Goal: Information Seeking & Learning: Learn about a topic

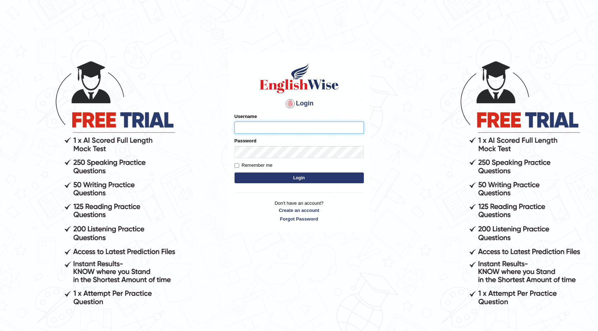
click at [355, 131] on input "Username" at bounding box center [298, 128] width 129 height 12
type input "talwinder123"
click at [266, 178] on button "Login" at bounding box center [298, 178] width 129 height 11
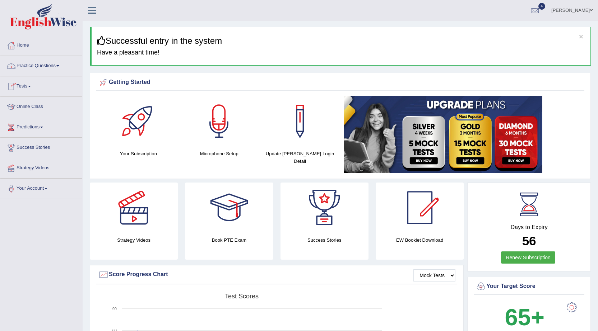
click at [63, 65] on link "Practice Questions" at bounding box center [41, 65] width 82 height 18
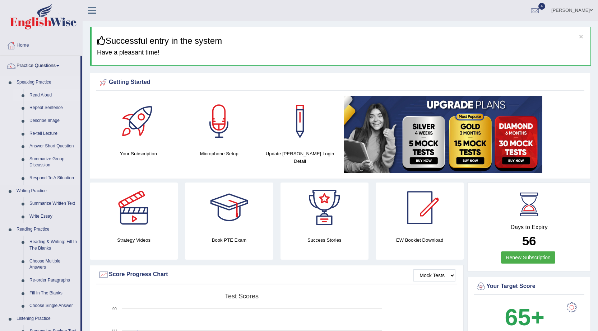
click at [41, 94] on link "Read Aloud" at bounding box center [53, 95] width 54 height 13
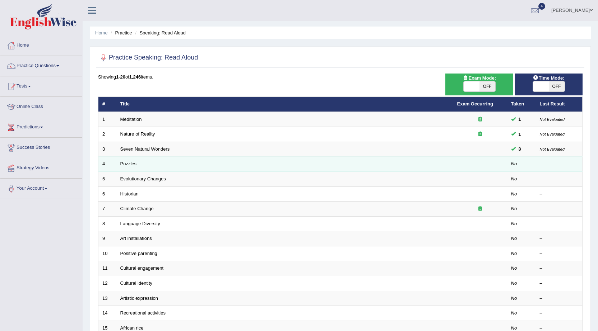
click at [111, 159] on td "4" at bounding box center [107, 164] width 18 height 15
click at [127, 164] on link "Puzzles" at bounding box center [128, 163] width 17 height 5
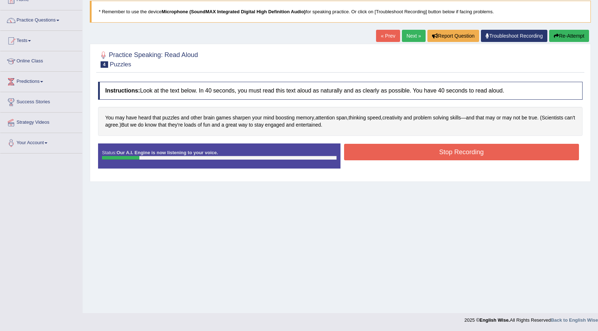
click at [408, 34] on link "Next »" at bounding box center [414, 36] width 24 height 12
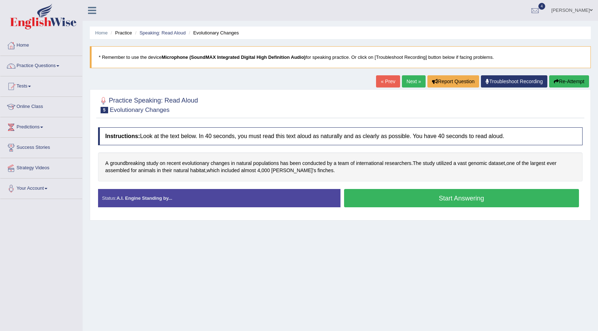
click at [384, 206] on button "Start Answering" at bounding box center [461, 198] width 235 height 18
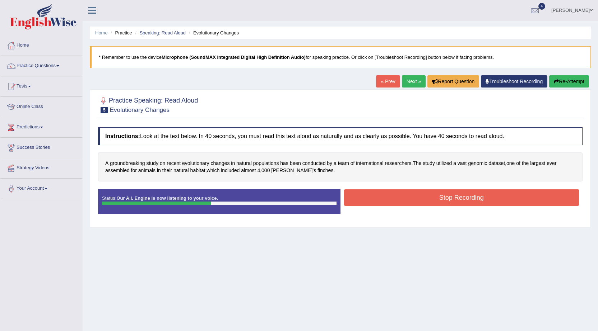
click at [384, 206] on button "Stop Recording" at bounding box center [461, 198] width 235 height 17
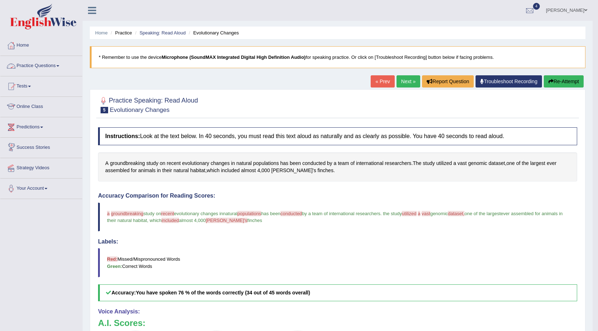
click at [9, 69] on div at bounding box center [11, 66] width 11 height 11
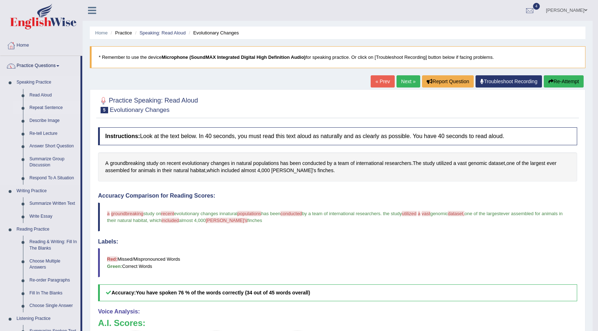
click at [52, 108] on link "Repeat Sentence" at bounding box center [53, 108] width 54 height 13
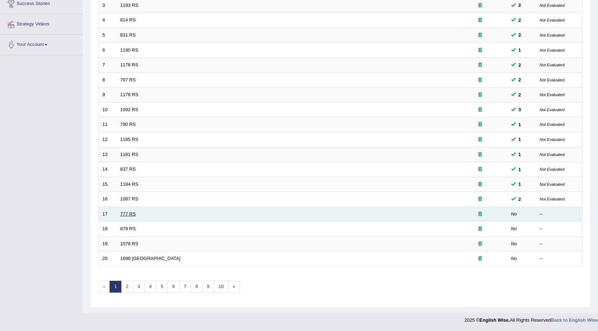
click at [122, 216] on link "777 RS" at bounding box center [127, 213] width 15 height 5
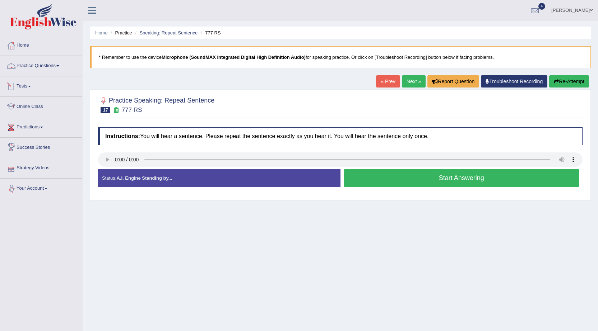
click at [45, 70] on link "Practice Questions" at bounding box center [41, 65] width 82 height 18
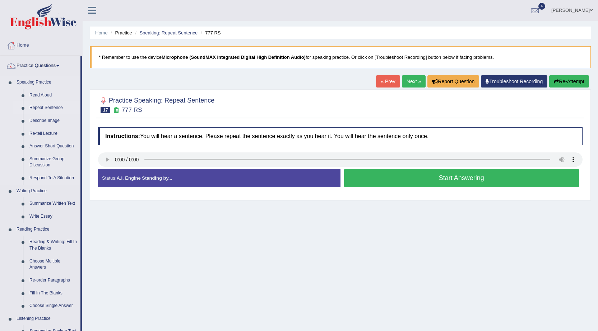
click at [56, 107] on link "Repeat Sentence" at bounding box center [53, 108] width 54 height 13
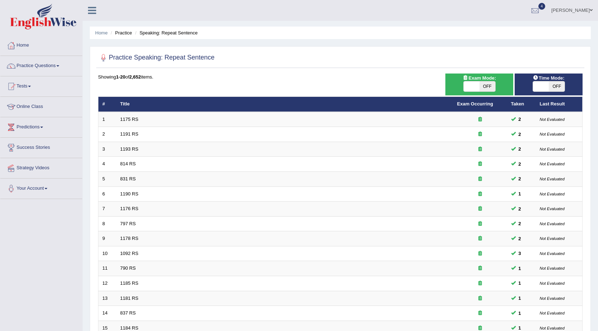
click at [553, 87] on span "OFF" at bounding box center [557, 86] width 16 height 10
checkbox input "true"
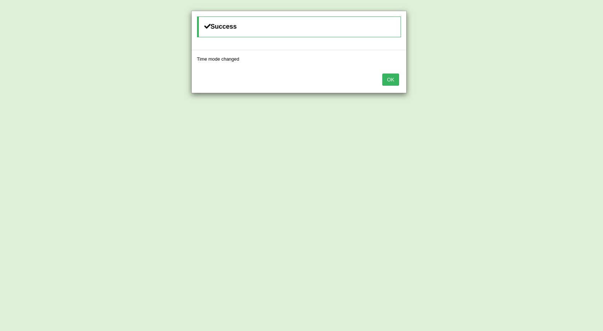
click at [393, 74] on button "OK" at bounding box center [390, 80] width 17 height 12
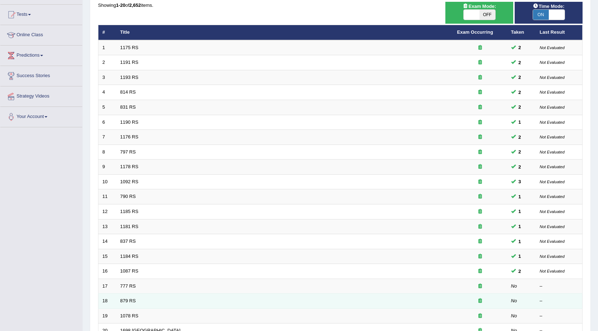
scroll to position [144, 0]
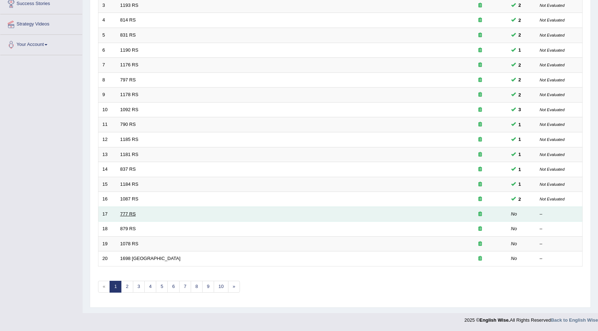
click at [135, 214] on link "777 RS" at bounding box center [127, 213] width 15 height 5
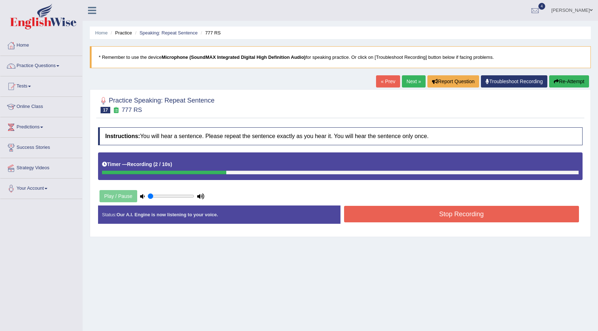
click at [448, 215] on button "Stop Recording" at bounding box center [461, 214] width 235 height 17
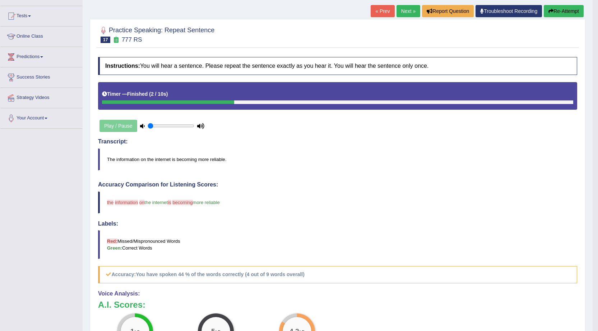
scroll to position [40, 0]
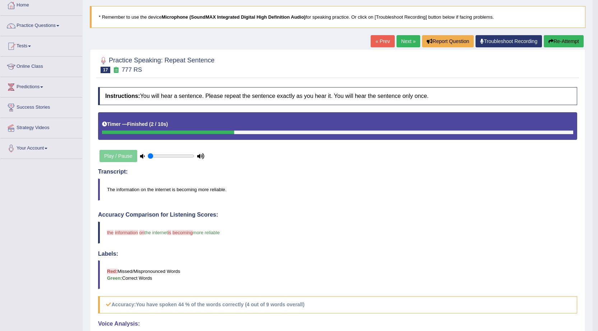
click at [402, 40] on link "Next »" at bounding box center [408, 41] width 24 height 12
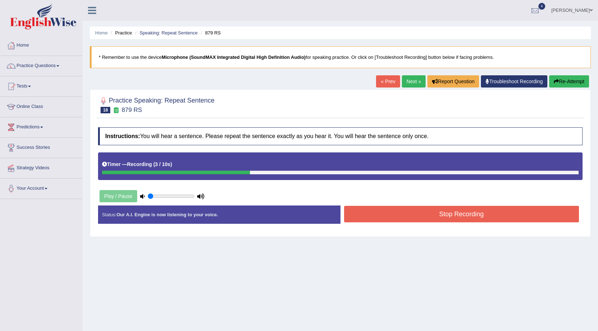
click at [426, 219] on button "Stop Recording" at bounding box center [461, 214] width 235 height 17
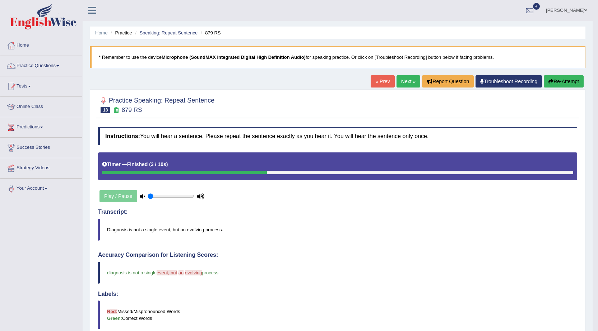
click at [409, 88] on link "Next »" at bounding box center [408, 81] width 24 height 12
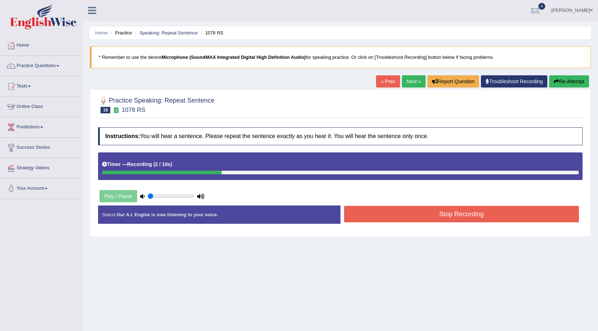
click at [457, 220] on button "Stop Recording" at bounding box center [461, 214] width 235 height 17
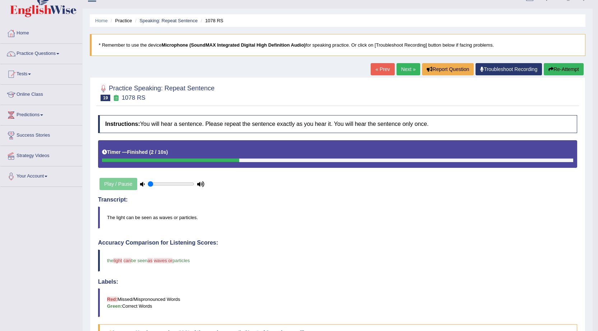
scroll to position [4, 0]
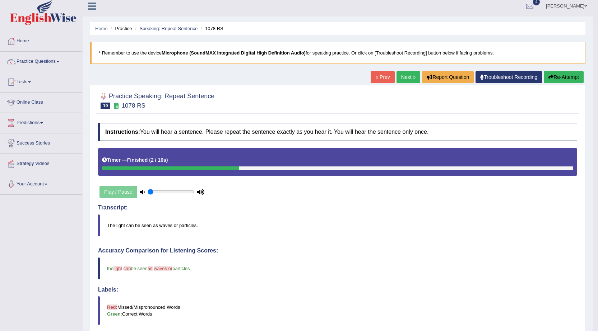
click at [406, 78] on link "Next »" at bounding box center [408, 77] width 24 height 12
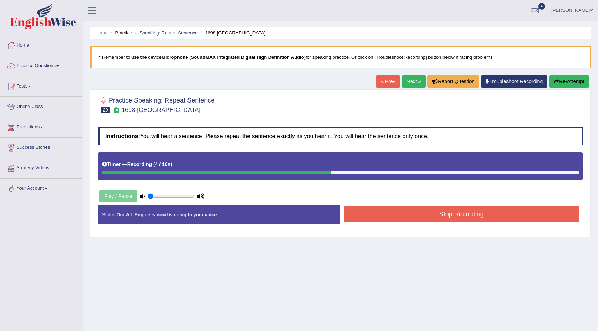
click at [410, 222] on button "Stop Recording" at bounding box center [461, 214] width 235 height 17
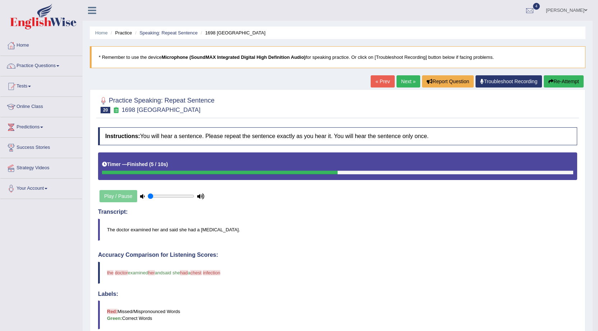
click at [408, 87] on link "Next »" at bounding box center [408, 81] width 24 height 12
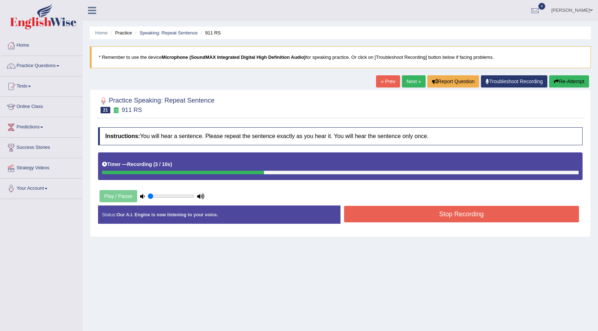
click at [524, 216] on button "Stop Recording" at bounding box center [461, 214] width 235 height 17
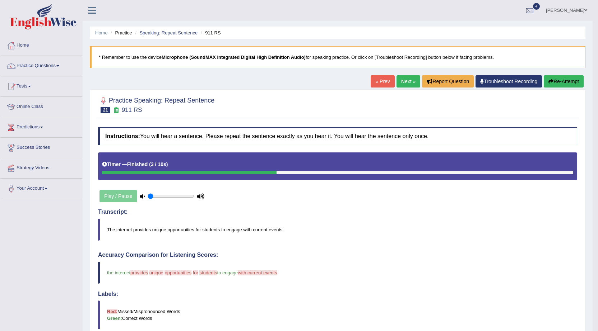
click at [396, 86] on link "Next »" at bounding box center [408, 81] width 24 height 12
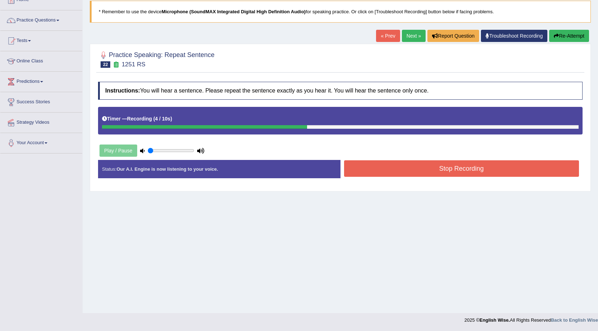
click at [417, 172] on button "Stop Recording" at bounding box center [461, 168] width 235 height 17
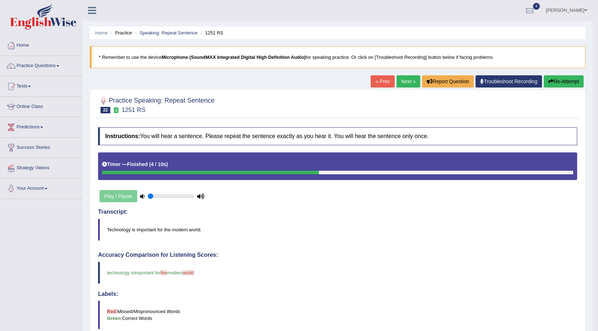
click at [397, 85] on link "Next »" at bounding box center [408, 81] width 24 height 12
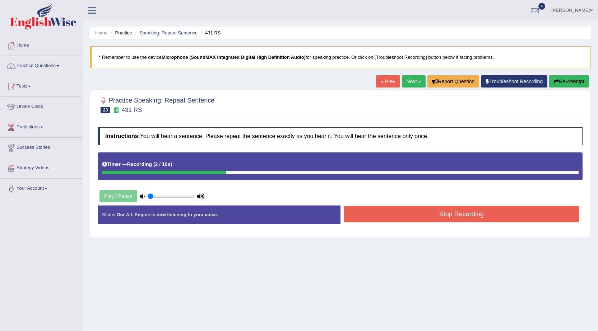
click at [398, 219] on button "Stop Recording" at bounding box center [461, 214] width 235 height 17
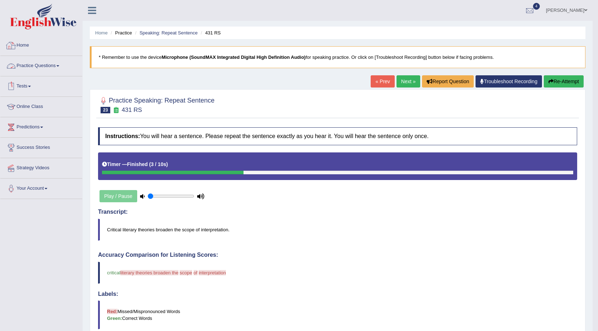
click at [29, 68] on link "Practice Questions" at bounding box center [41, 65] width 82 height 18
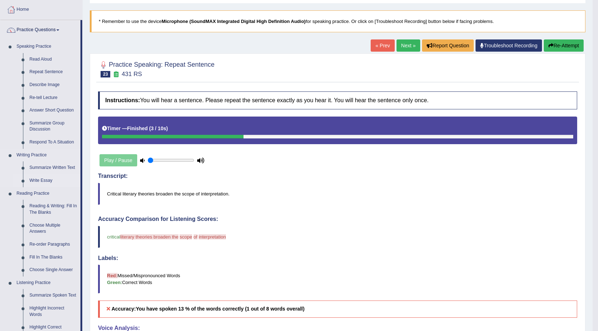
scroll to position [108, 0]
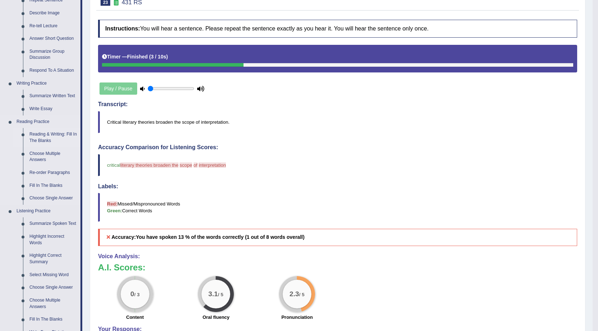
click at [45, 137] on link "Reading & Writing: Fill In The Blanks" at bounding box center [53, 137] width 54 height 19
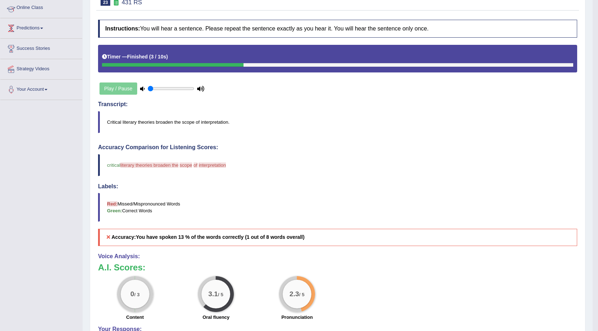
scroll to position [121, 0]
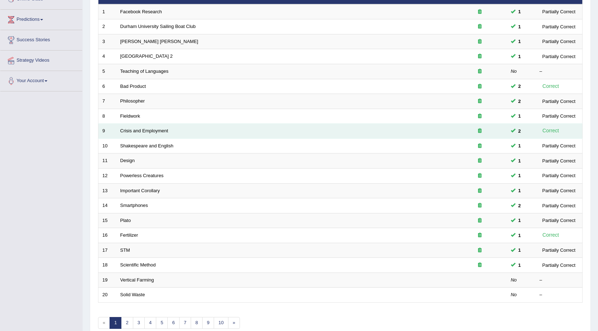
scroll to position [144, 0]
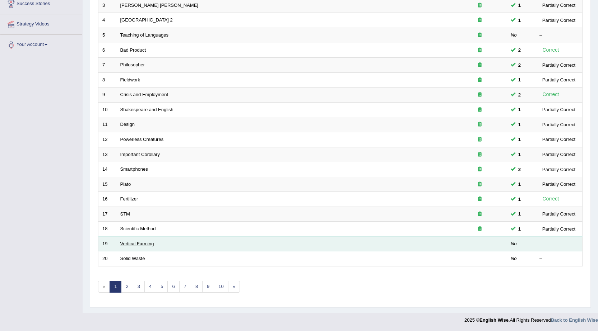
click at [149, 244] on link "Vertical Farming" at bounding box center [137, 243] width 34 height 5
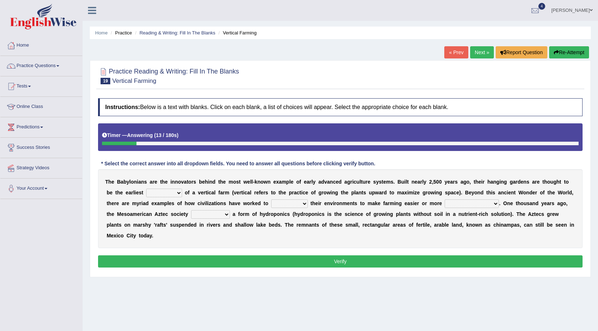
drag, startPoint x: 153, startPoint y: 193, endPoint x: 173, endPoint y: 195, distance: 20.5
click at [153, 193] on select "prototype failure discredit protocol" at bounding box center [164, 193] width 36 height 9
click at [173, 195] on select "prototype failure discredit protocol" at bounding box center [164, 193] width 36 height 9
click at [176, 193] on select "prototype failure discredit protocol" at bounding box center [164, 193] width 36 height 9
click at [51, 64] on link "Practice Questions" at bounding box center [41, 65] width 82 height 18
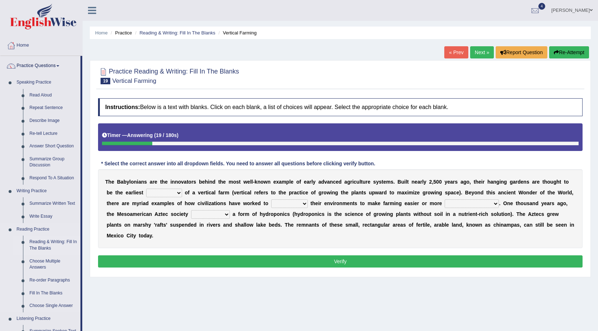
click at [51, 238] on link "Reading & Writing: Fill In The Blanks" at bounding box center [53, 245] width 54 height 19
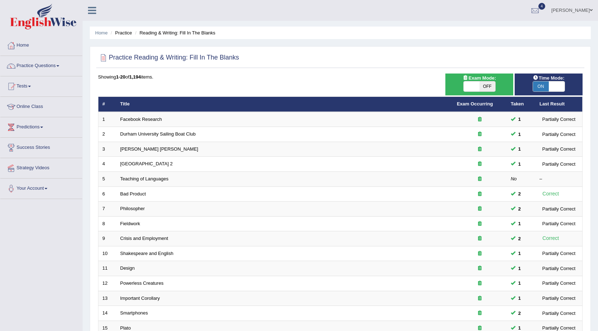
click at [534, 87] on span "ON" at bounding box center [541, 86] width 16 height 10
click at [542, 84] on span "ON" at bounding box center [541, 86] width 16 height 10
checkbox input "false"
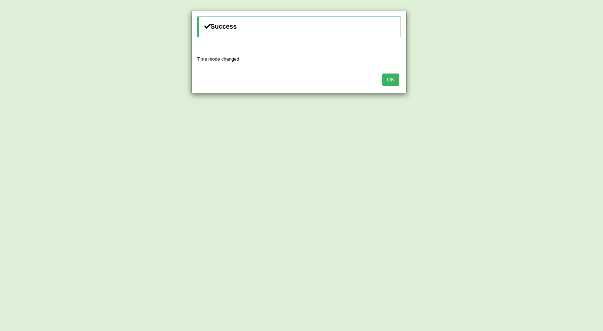
click at [397, 76] on button "OK" at bounding box center [390, 80] width 17 height 12
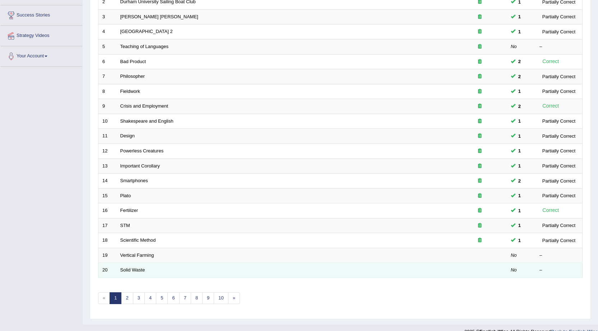
scroll to position [144, 0]
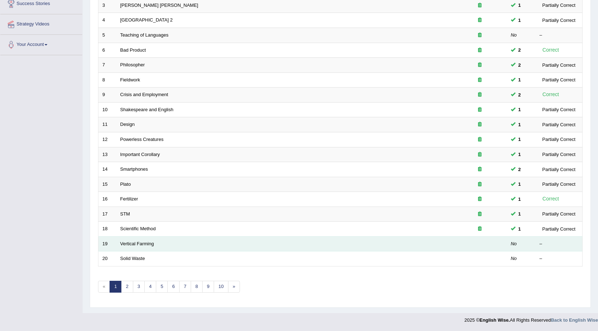
click at [484, 247] on td at bounding box center [480, 244] width 54 height 15
click at [143, 242] on link "Vertical Farming" at bounding box center [137, 243] width 34 height 5
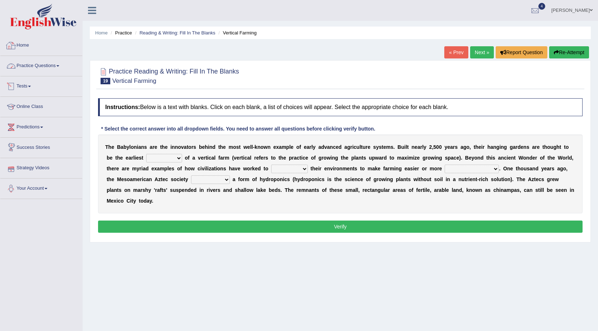
click at [44, 66] on link "Practice Questions" at bounding box center [41, 65] width 82 height 18
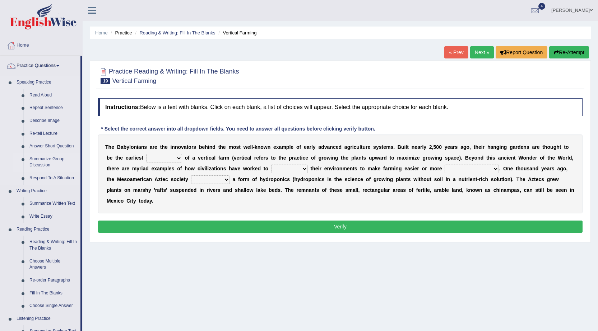
click at [52, 154] on link "Summarize Group Discussion" at bounding box center [53, 162] width 54 height 19
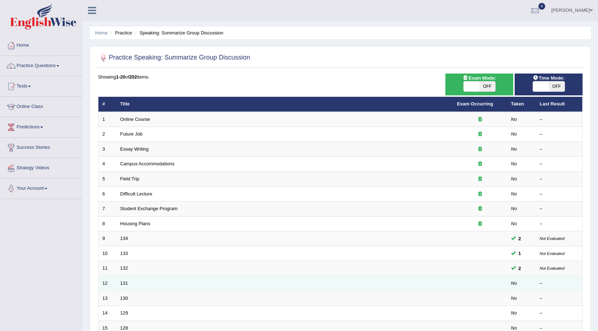
click at [121, 286] on td "131" at bounding box center [284, 283] width 337 height 15
click at [123, 282] on link "131" at bounding box center [124, 283] width 8 height 5
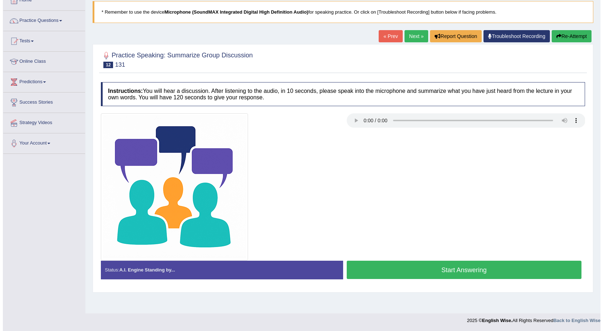
scroll to position [46, 0]
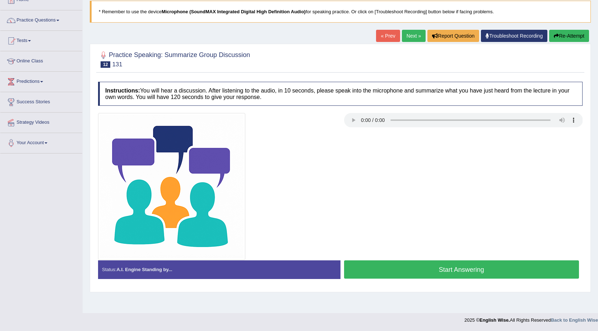
click at [479, 276] on button "Start Answering" at bounding box center [461, 270] width 235 height 18
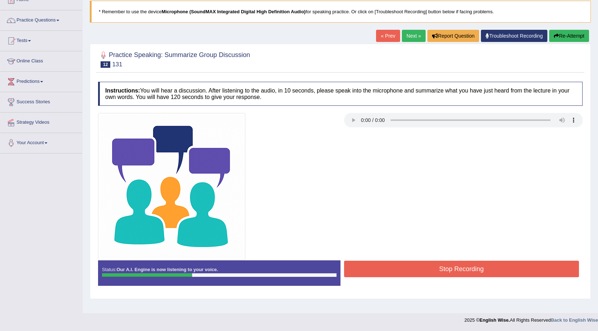
click at [480, 276] on button "Stop Recording" at bounding box center [461, 269] width 235 height 17
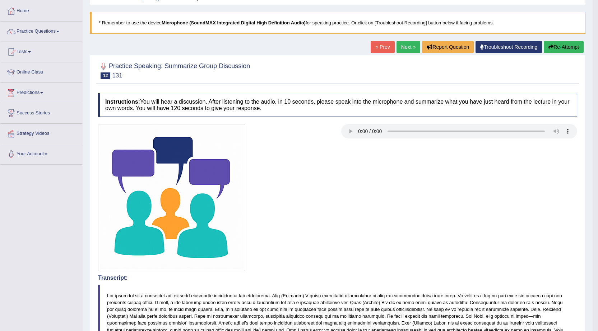
scroll to position [0, 0]
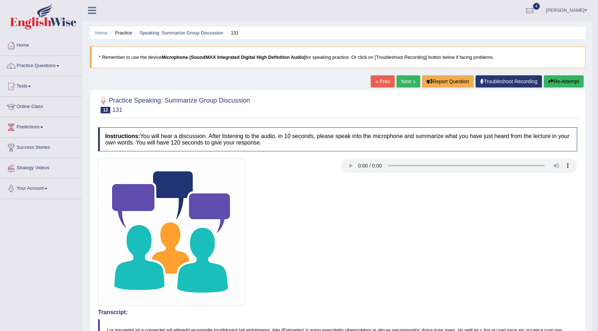
drag, startPoint x: 569, startPoint y: 83, endPoint x: 574, endPoint y: 85, distance: 5.5
click at [574, 85] on button "Re-Attempt" at bounding box center [563, 81] width 40 height 12
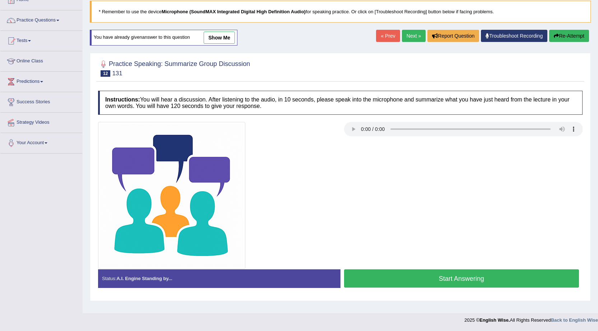
click at [496, 281] on button "Start Answering" at bounding box center [461, 279] width 235 height 18
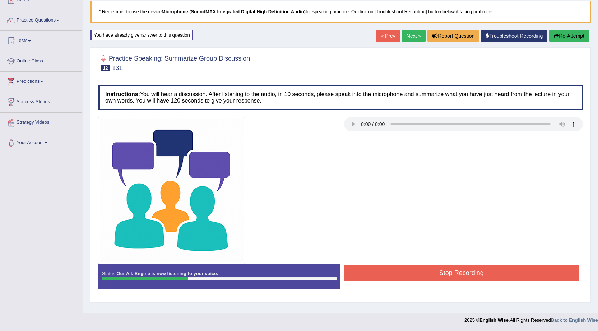
click at [502, 275] on button "Stop Recording" at bounding box center [461, 273] width 235 height 17
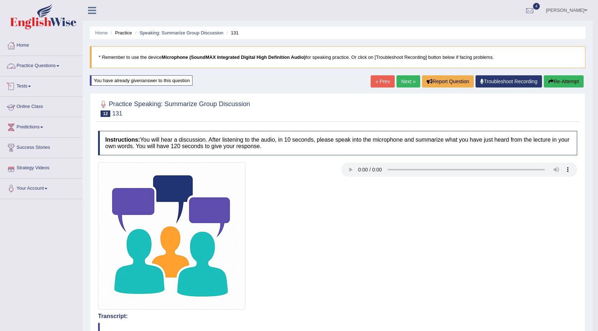
click at [45, 71] on link "Practice Questions" at bounding box center [41, 65] width 82 height 18
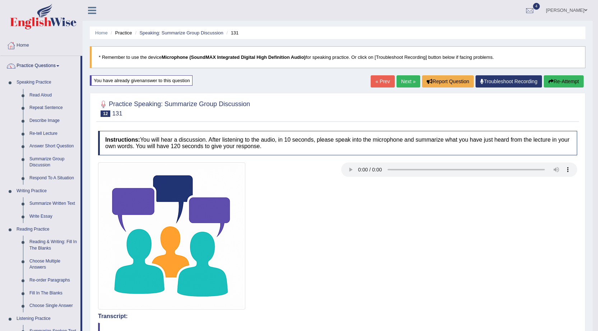
drag, startPoint x: 596, startPoint y: 89, endPoint x: 591, endPoint y: 105, distance: 16.2
click at [595, 93] on body "Toggle navigation Home Practice Questions Speaking Practice Read Aloud Repeat S…" at bounding box center [299, 165] width 598 height 331
click at [307, 183] on div at bounding box center [215, 236] width 243 height 147
click at [54, 119] on link "Describe Image" at bounding box center [53, 121] width 54 height 13
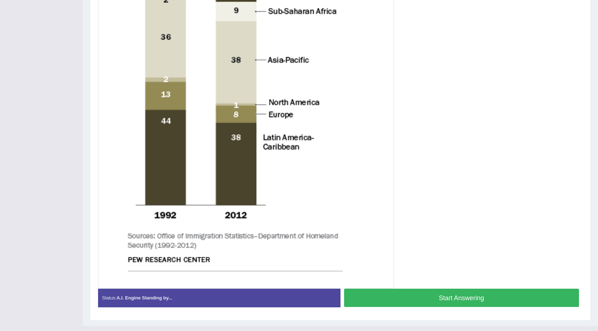
scroll to position [266, 0]
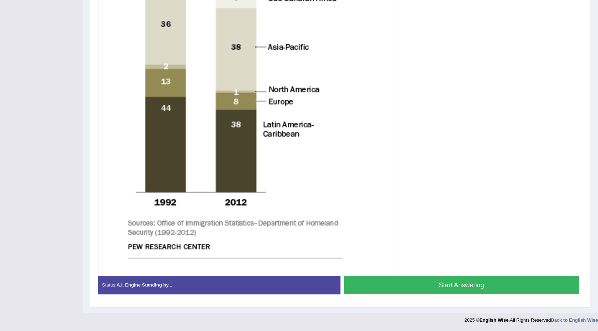
click at [388, 283] on button "Start Answering" at bounding box center [461, 285] width 235 height 18
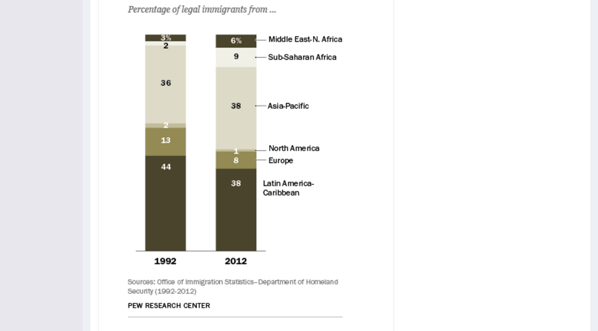
scroll to position [194, 0]
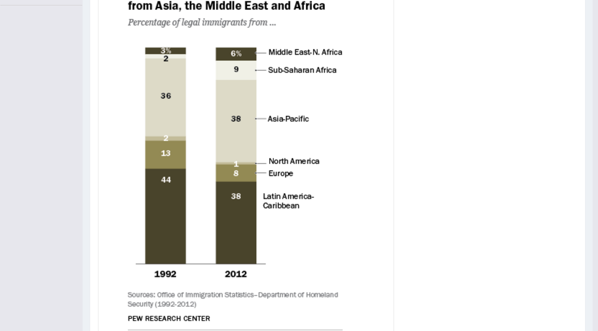
click at [186, 115] on img at bounding box center [246, 156] width 292 height 379
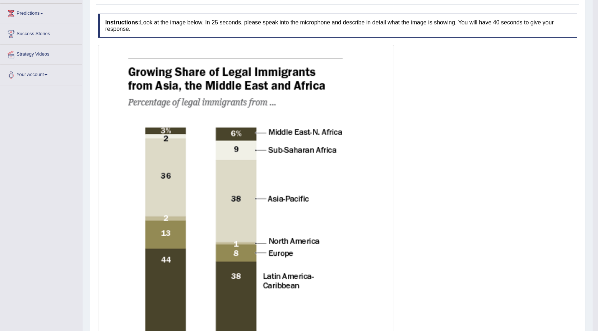
scroll to position [0, 0]
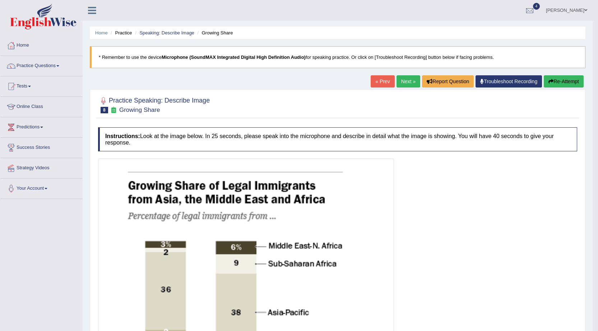
click at [400, 79] on link "Next »" at bounding box center [408, 81] width 24 height 12
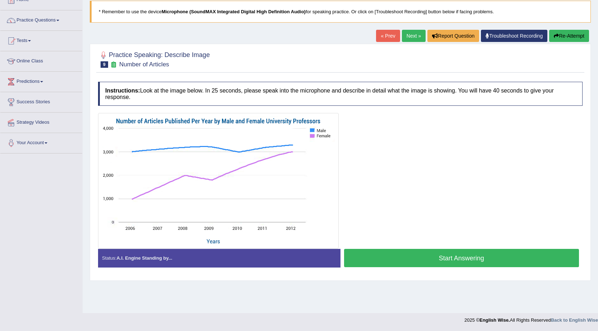
click at [385, 261] on button "Start Answering" at bounding box center [461, 258] width 235 height 18
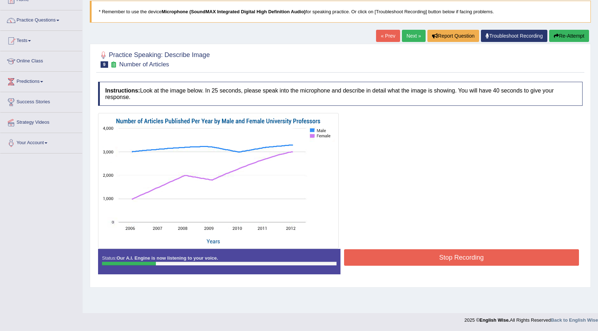
click at [572, 35] on button "Re-Attempt" at bounding box center [569, 36] width 40 height 12
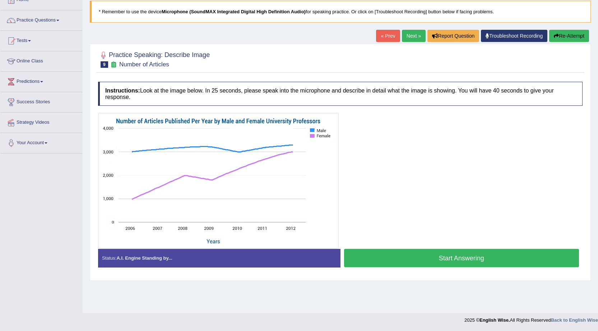
click at [385, 261] on button "Start Answering" at bounding box center [461, 258] width 235 height 18
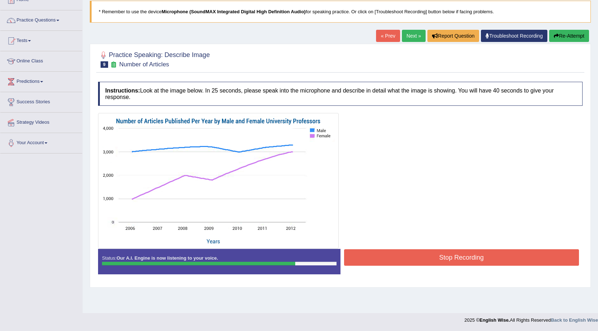
click at [572, 36] on button "Re-Attempt" at bounding box center [569, 36] width 40 height 12
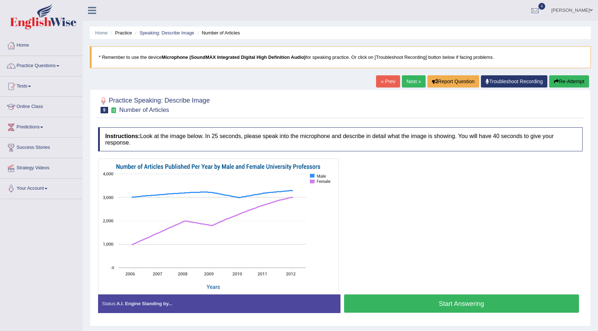
scroll to position [46, 0]
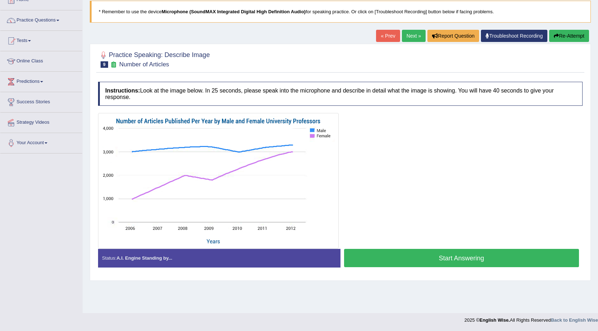
click at [397, 259] on button "Start Answering" at bounding box center [461, 258] width 235 height 18
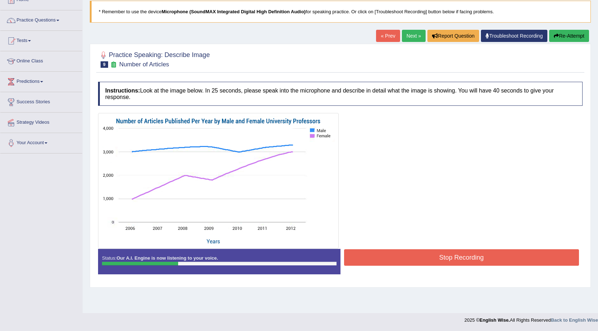
click at [579, 28] on div "Home Practice Speaking: Describe Image Number of Articles * Remember to use the…" at bounding box center [340, 133] width 515 height 359
click at [580, 33] on button "Re-Attempt" at bounding box center [569, 36] width 40 height 12
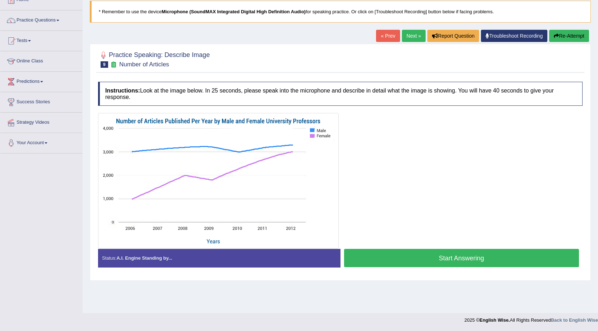
click at [486, 253] on button "Start Answering" at bounding box center [461, 258] width 235 height 18
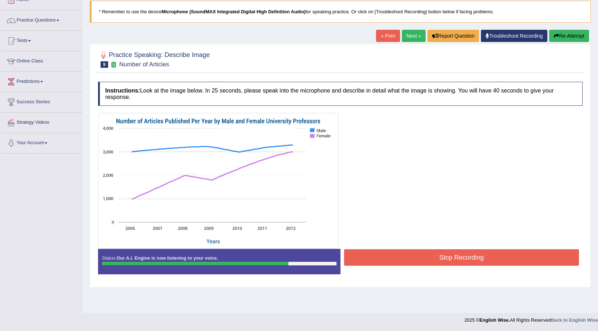
click at [486, 253] on button "Stop Recording" at bounding box center [461, 257] width 235 height 17
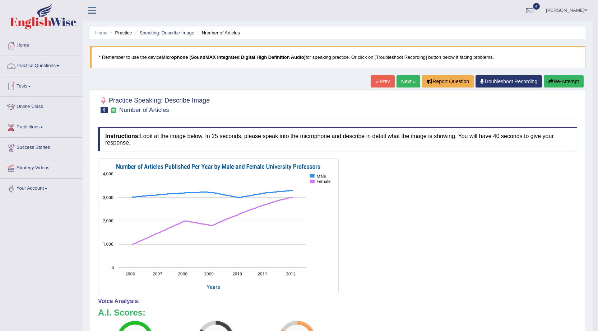
click at [39, 67] on link "Practice Questions" at bounding box center [41, 65] width 82 height 18
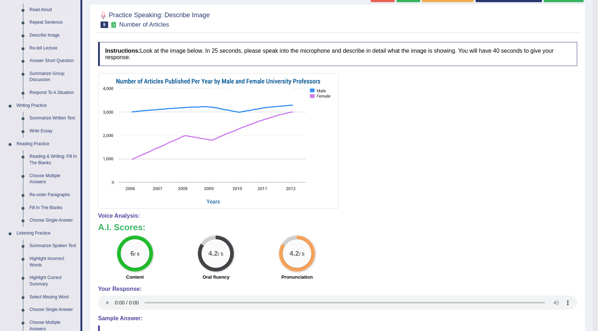
scroll to position [108, 0]
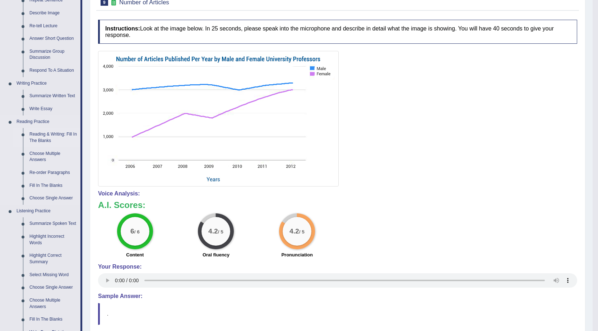
click at [61, 129] on link "Reading & Writing: Fill In The Blanks" at bounding box center [53, 137] width 54 height 19
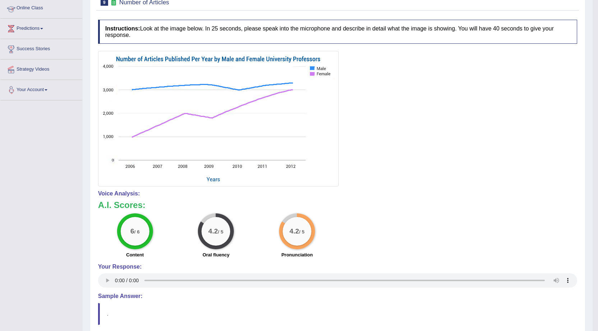
scroll to position [151, 0]
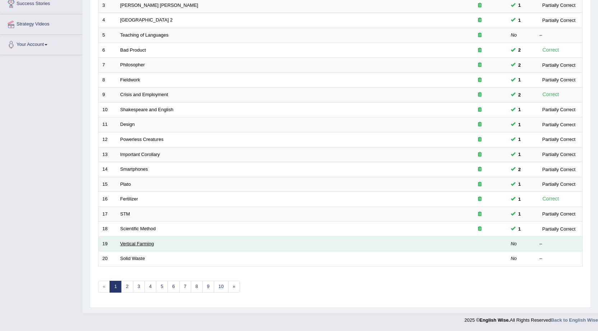
click at [141, 243] on link "Vertical Farming" at bounding box center [137, 243] width 34 height 5
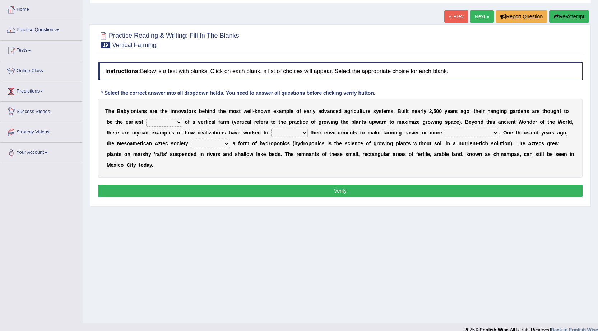
drag, startPoint x: 158, startPoint y: 121, endPoint x: 150, endPoint y: 123, distance: 8.5
click at [157, 121] on select "prototype failure discredit protocol" at bounding box center [164, 122] width 36 height 9
click at [442, 86] on div "Instructions: Below is a text with blanks. Click on each blank, a list of choic…" at bounding box center [340, 131] width 488 height 144
click at [278, 134] on select "manipulate escape respect disarrange" at bounding box center [289, 133] width 37 height 9
click at [216, 213] on div "Home Practice Reading & Writing: Fill In The Blanks Vertical Farming « Prev Nex…" at bounding box center [340, 143] width 515 height 359
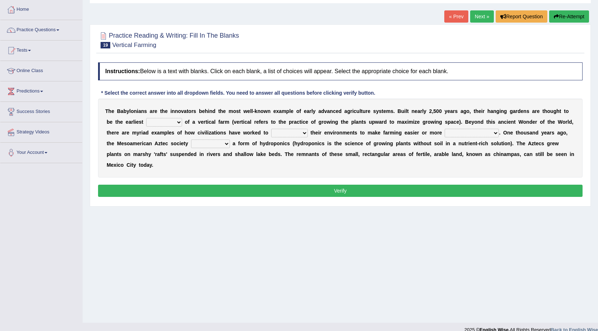
click at [298, 132] on select "manipulate escape respect disarrange" at bounding box center [289, 133] width 37 height 9
select select "respect"
click at [271, 129] on select "manipulate escape respect disarrange" at bounding box center [289, 133] width 37 height 9
click at [462, 131] on select "productive constructive connective counterproductive" at bounding box center [471, 133] width 54 height 9
select select "productive"
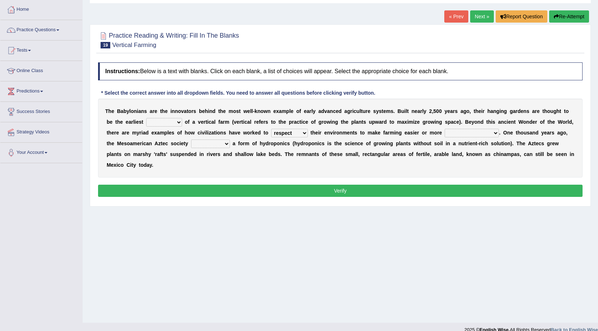
click at [444, 129] on select "productive constructive connective counterproductive" at bounding box center [471, 133] width 54 height 9
click at [197, 146] on select "domineered volunteered pioneered engineered" at bounding box center [210, 144] width 39 height 9
select select "pioneered"
click at [191, 140] on select "domineered volunteered pioneered engineered" at bounding box center [210, 144] width 39 height 9
click at [172, 120] on select "prototype failure discredit protocol" at bounding box center [164, 122] width 36 height 9
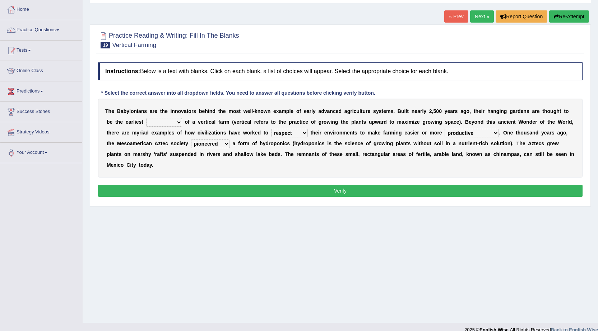
select select "prototype"
click at [146, 118] on select "prototype failure discredit protocol" at bounding box center [164, 122] width 36 height 9
click at [165, 187] on button "Verify" at bounding box center [340, 191] width 484 height 12
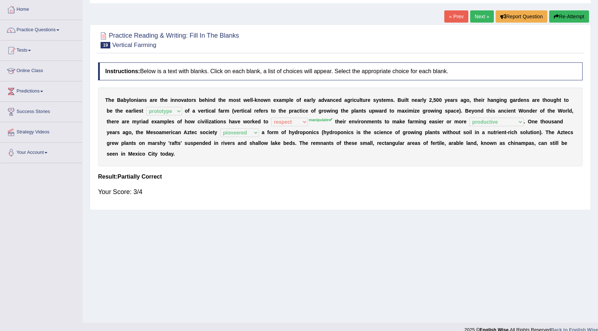
drag, startPoint x: 104, startPoint y: 330, endPoint x: 39, endPoint y: 210, distance: 136.0
drag, startPoint x: 9, startPoint y: 325, endPoint x: 0, endPoint y: 284, distance: 41.9
drag, startPoint x: 27, startPoint y: 140, endPoint x: 12, endPoint y: 146, distance: 15.7
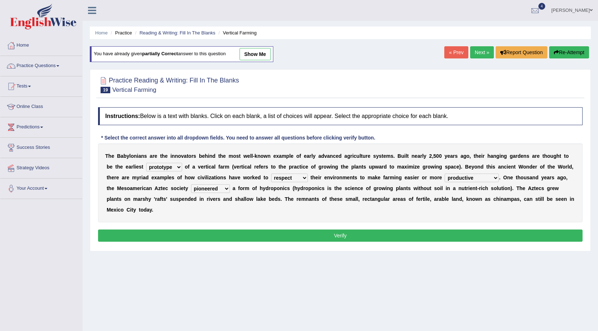
select select "prototype"
select select "respect"
select select "productive"
select select "pioneered"
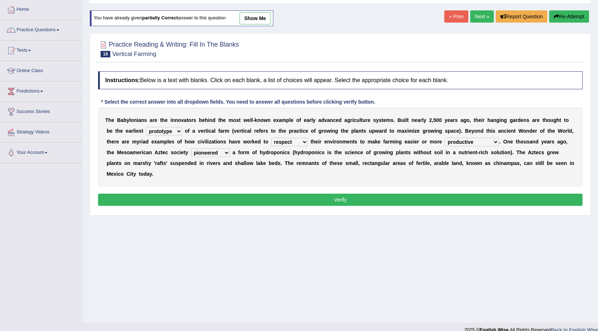
click at [298, 141] on select "manipulate escape respect disarrange" at bounding box center [289, 142] width 37 height 9
select select "manipulate"
click at [271, 138] on select "manipulate escape respect disarrange" at bounding box center [289, 142] width 37 height 9
click at [328, 201] on button "Verify" at bounding box center [340, 200] width 484 height 12
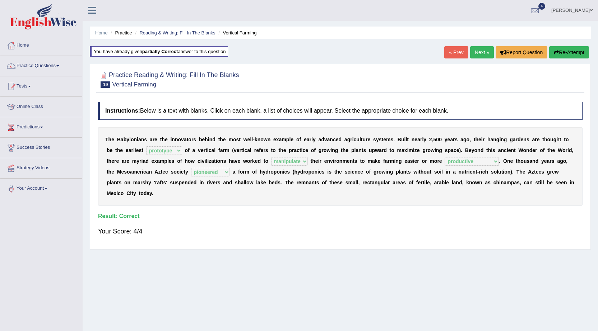
click at [480, 52] on link "Next »" at bounding box center [482, 52] width 24 height 12
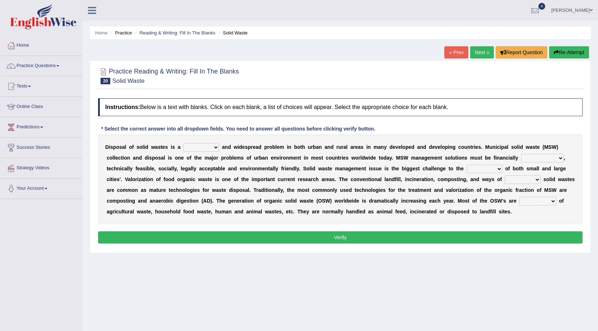
click at [192, 149] on select "slanting stinging stalling shafting" at bounding box center [201, 147] width 36 height 9
click at [183, 143] on select "slanting stinging stalling shafting" at bounding box center [201, 147] width 36 height 9
click at [204, 149] on select "slanting stinging stalling shafting" at bounding box center [201, 147] width 36 height 9
select select "slanting"
click at [183, 143] on select "slanting stinging stalling shafting" at bounding box center [201, 147] width 36 height 9
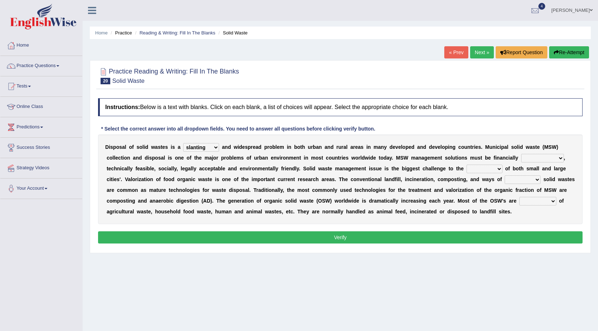
click at [526, 157] on select "unattainable sustainable objectionable treasonable" at bounding box center [542, 158] width 43 height 9
select select "sustainable"
click at [521, 154] on select "unattainable sustainable objectionable treasonable" at bounding box center [542, 158] width 43 height 9
click at [479, 168] on select "plants culture authorities history" at bounding box center [484, 169] width 36 height 9
select select "plants"
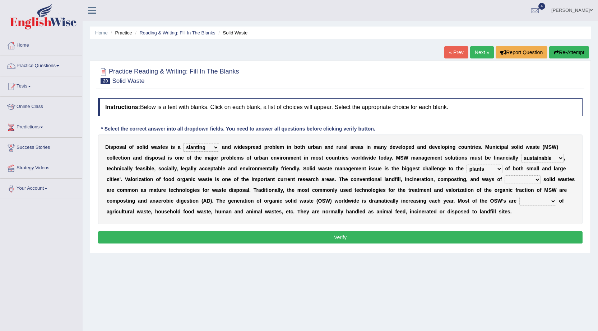
click at [466, 165] on select "plants culture authorities history" at bounding box center [484, 169] width 36 height 9
click at [517, 183] on select "reserving preserving deserving handling" at bounding box center [522, 180] width 36 height 9
select select "preserving"
click at [504, 176] on select "reserving preserving deserving handling" at bounding box center [522, 180] width 36 height 9
click at [531, 198] on select "composed disposed composing disposing" at bounding box center [537, 201] width 37 height 9
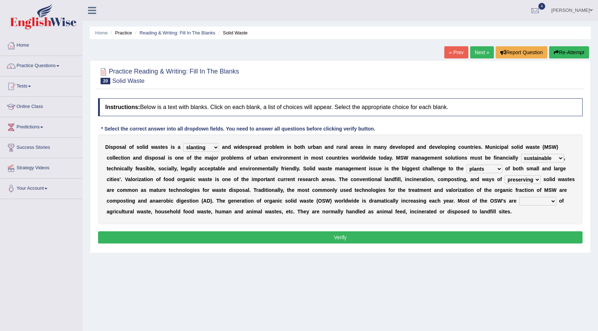
click at [519, 197] on select "composed disposed composing disposing" at bounding box center [537, 201] width 37 height 9
click at [537, 204] on select "composed disposed composing disposing" at bounding box center [537, 201] width 37 height 9
select select "disposing"
click at [519, 197] on select "composed disposed composing disposing" at bounding box center [537, 201] width 37 height 9
click at [532, 232] on button "Verify" at bounding box center [340, 238] width 484 height 12
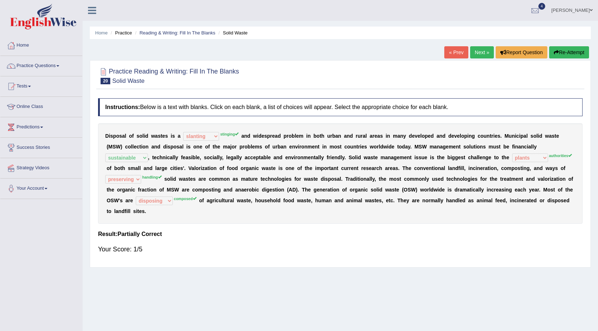
click at [480, 55] on link "Next »" at bounding box center [482, 52] width 24 height 12
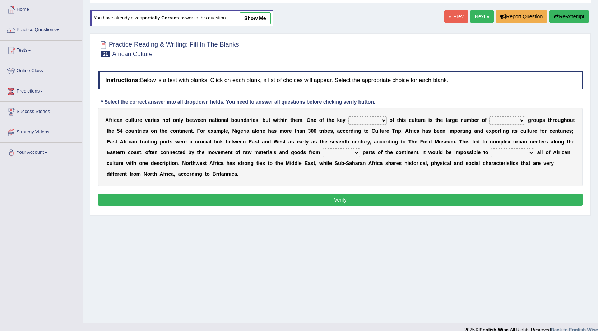
scroll to position [36, 0]
click at [357, 120] on select "conjectures features issues doubts" at bounding box center [367, 120] width 38 height 9
select select "features"
click at [348, 116] on select "conjectures features issues doubts" at bounding box center [367, 120] width 38 height 9
click at [508, 118] on select "ethic ethnic eugenic epic" at bounding box center [507, 120] width 36 height 9
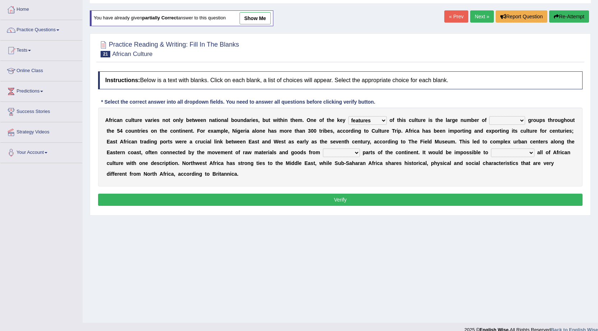
select select "epic"
click at [489, 116] on select "ethic ethnic eugenic epic" at bounding box center [507, 120] width 36 height 9
click at [330, 150] on select "forelocked interlocked unlocked landlocked" at bounding box center [341, 153] width 37 height 9
select select "unlocked"
click at [323, 149] on select "forelocked interlocked unlocked landlocked" at bounding box center [341, 153] width 37 height 9
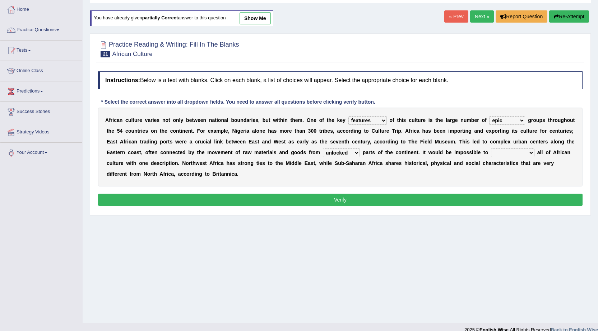
click at [498, 149] on select "characterize conceptualize symbolize synthesize" at bounding box center [512, 153] width 43 height 9
select select "characterize"
click at [491, 149] on select "characterize conceptualize symbolize synthesize" at bounding box center [512, 153] width 43 height 9
click at [483, 199] on button "Verify" at bounding box center [340, 200] width 484 height 12
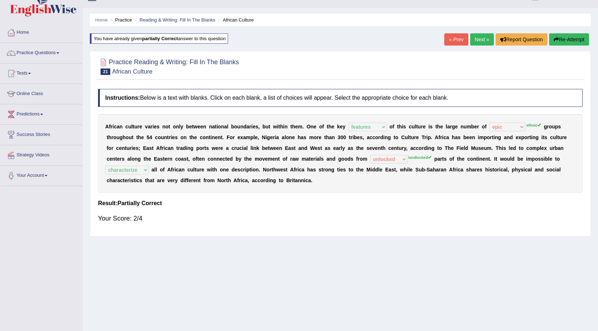
scroll to position [0, 0]
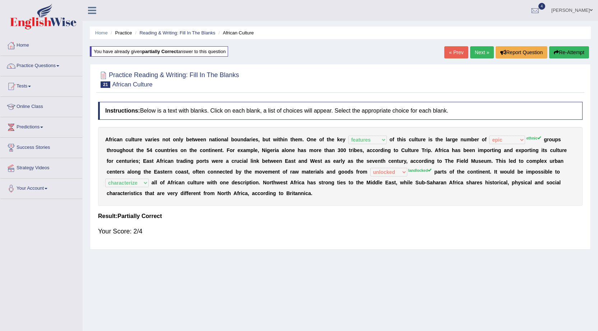
drag, startPoint x: 400, startPoint y: 179, endPoint x: 396, endPoint y: 211, distance: 31.8
drag, startPoint x: 518, startPoint y: 324, endPoint x: 523, endPoint y: 322, distance: 5.9
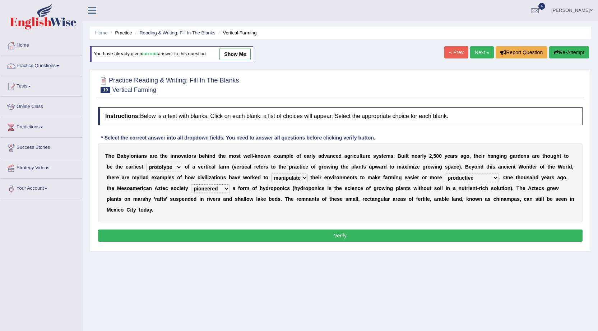
select select "prototype"
select select "manipulate"
select select "productive"
select select "pioneered"
drag, startPoint x: 437, startPoint y: 284, endPoint x: 550, endPoint y: 253, distance: 117.1
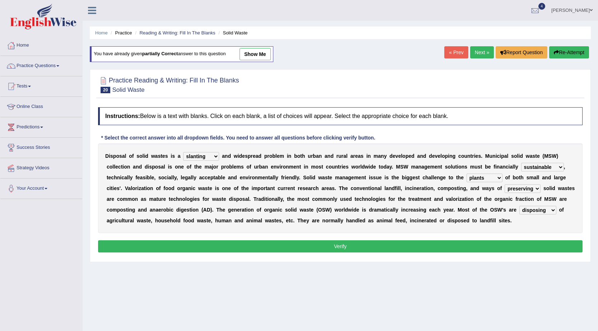
select select "slanting"
select select "sustainable"
select select "plants"
select select "preserving"
select select "disposing"
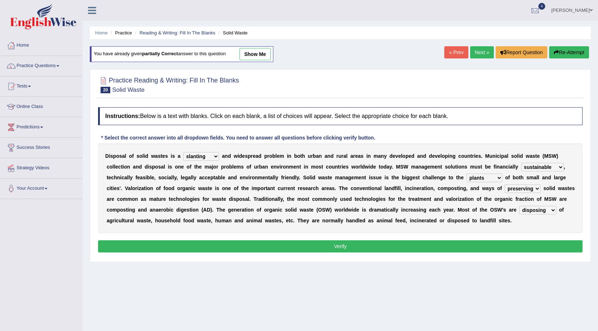
drag, startPoint x: 412, startPoint y: 152, endPoint x: 217, endPoint y: 85, distance: 206.0
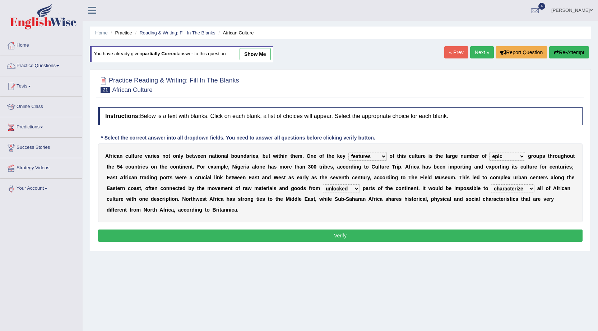
select select "features"
select select "epic"
select select "unlocked"
select select "characterize"
click at [258, 50] on link "show me" at bounding box center [254, 54] width 31 height 12
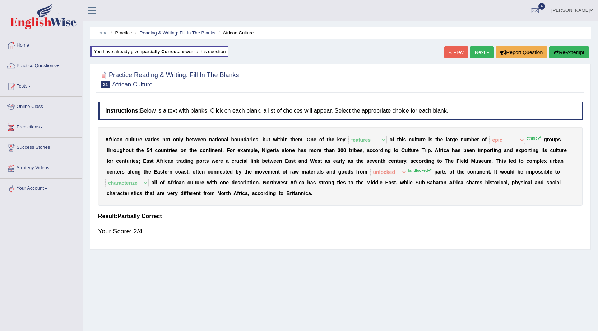
drag, startPoint x: 406, startPoint y: 319, endPoint x: 433, endPoint y: 329, distance: 29.1
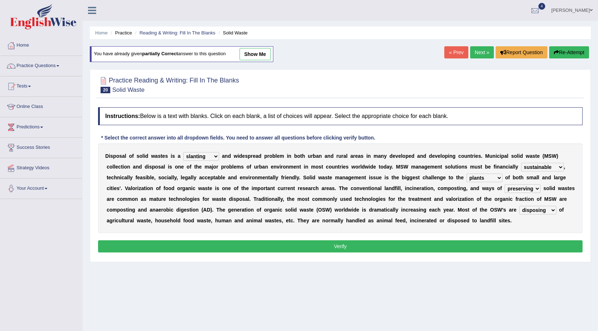
select select "slanting"
select select "sustainable"
select select "plants"
select select "preserving"
select select "disposing"
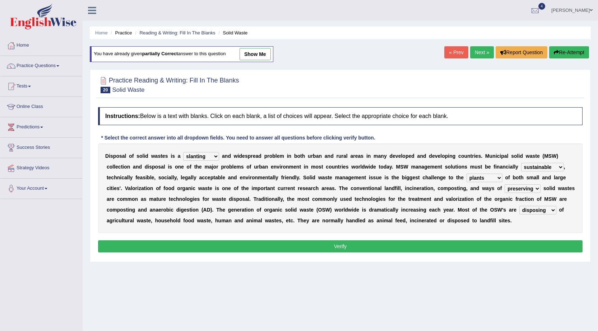
click at [481, 53] on link "Next »" at bounding box center [482, 52] width 24 height 12
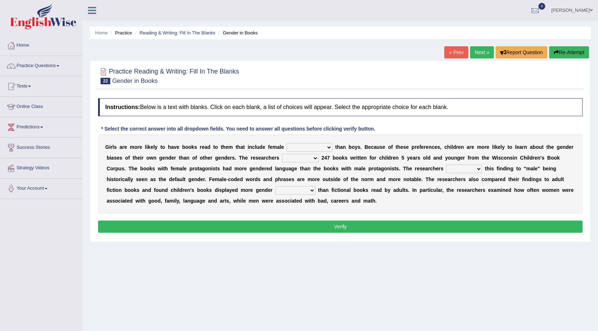
click at [319, 149] on select "protagonists cosmogonists agonists expressionists" at bounding box center [309, 147] width 46 height 9
select select "expressionists"
click at [286, 143] on select "protagonists cosmogonists agonists expressionists" at bounding box center [309, 147] width 46 height 9
click at [288, 161] on select "hydrolyzed paralyzed catalyzed analyzed" at bounding box center [300, 158] width 37 height 9
select select "analyzed"
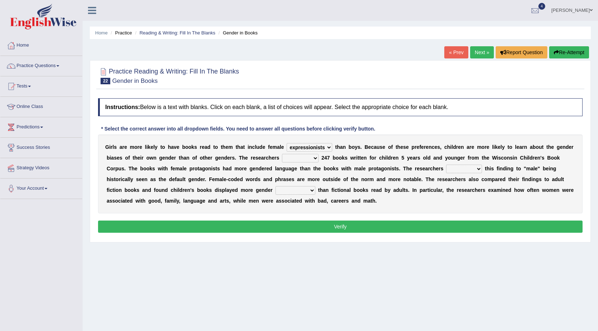
click at [282, 154] on select "hydrolyzed paralyzed catalyzed analyzed" at bounding box center [300, 158] width 37 height 9
click at [463, 168] on select "contribute tribute distribute attribute" at bounding box center [464, 169] width 36 height 9
select select "contribute"
click at [446, 165] on select "contribute tribute distribute attribute" at bounding box center [464, 169] width 36 height 9
click at [291, 190] on select "stereotypes teletypes prototypes electrotypes" at bounding box center [295, 190] width 40 height 9
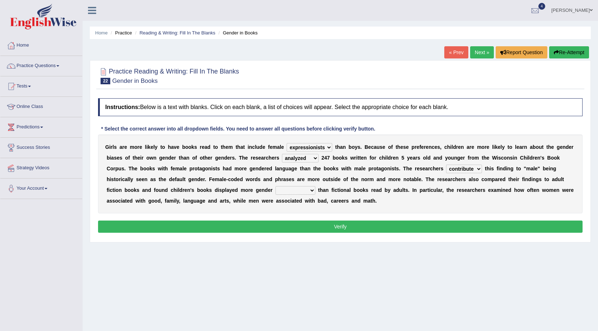
select select "stereotypes"
click at [275, 186] on select "stereotypes teletypes prototypes electrotypes" at bounding box center [295, 190] width 40 height 9
click at [301, 221] on button "Verify" at bounding box center [340, 227] width 484 height 12
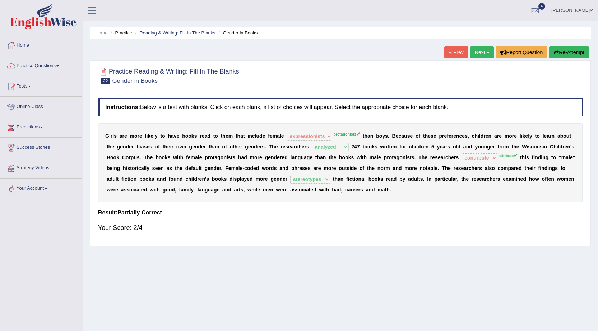
click at [343, 138] on div "G i r l s a r e m o r e l i k e l y t o h a v e b o o k s r e a d t o t h e m t…" at bounding box center [340, 162] width 484 height 79
click at [343, 139] on div "G i r l s a r e m o r e l i k e l y t o h a v e b o o k s r e a d t o t h e m t…" at bounding box center [340, 162] width 484 height 79
click at [56, 64] on link "Practice Questions" at bounding box center [41, 65] width 82 height 18
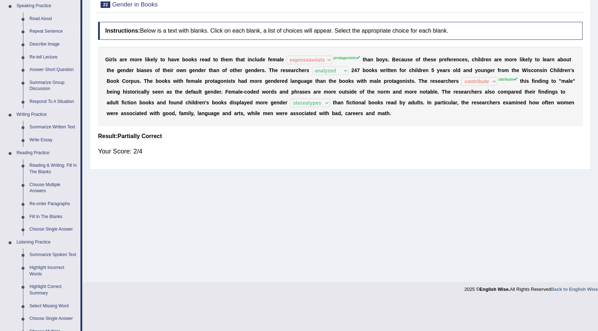
scroll to position [108, 0]
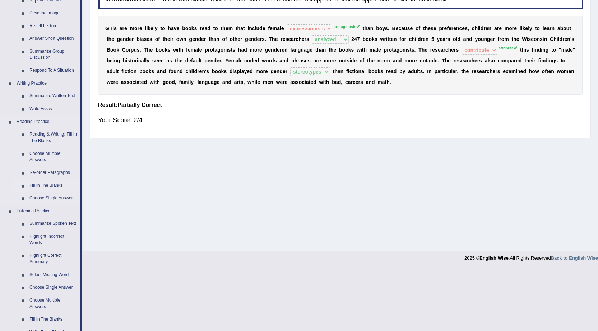
click at [48, 186] on link "Fill In The Blanks" at bounding box center [53, 185] width 54 height 13
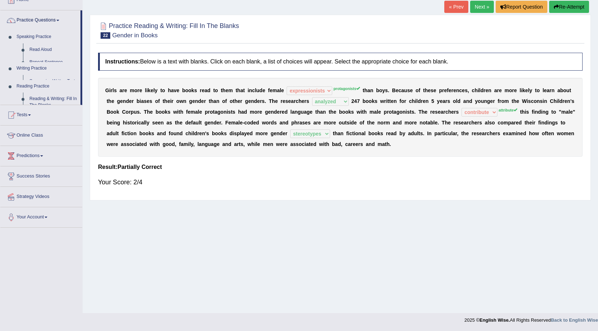
scroll to position [46, 0]
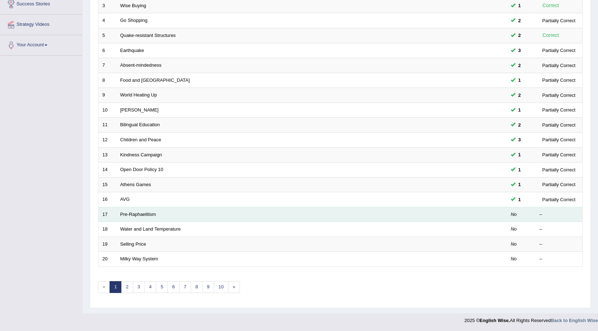
scroll to position [144, 0]
click at [117, 213] on td "Pre-Raphaelitism" at bounding box center [284, 214] width 336 height 15
drag, startPoint x: 124, startPoint y: 210, endPoint x: 124, endPoint y: 218, distance: 7.5
click at [124, 218] on td "Pre-Raphaelitism" at bounding box center [284, 214] width 336 height 15
click at [148, 215] on link "Pre-Raphaelitism" at bounding box center [138, 214] width 36 height 5
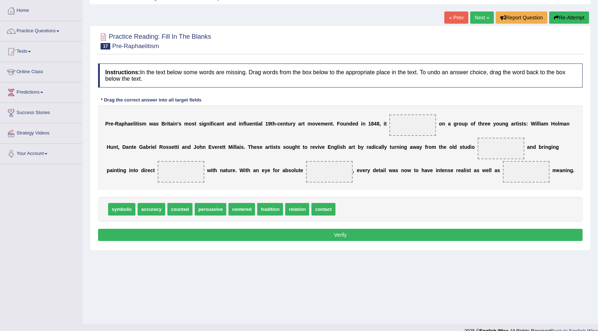
scroll to position [46, 0]
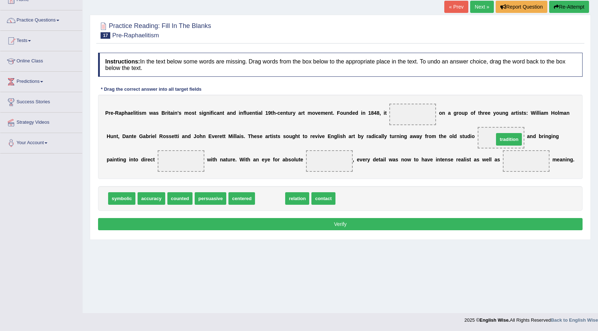
drag, startPoint x: 266, startPoint y: 199, endPoint x: 505, endPoint y: 139, distance: 246.0
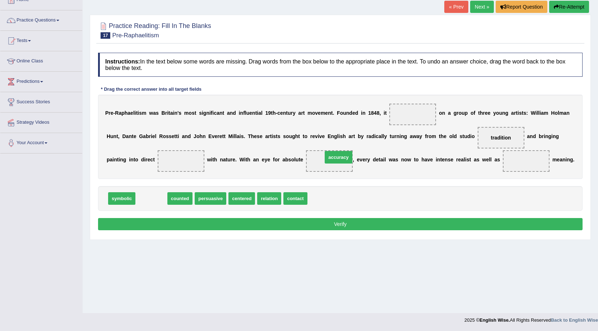
drag, startPoint x: 158, startPoint y: 198, endPoint x: 345, endPoint y: 157, distance: 191.5
drag, startPoint x: 327, startPoint y: 165, endPoint x: 547, endPoint y: 218, distance: 226.4
click at [597, 235] on html "Toggle navigation Home Practice Questions Speaking Practice Read Aloud Repeat S…" at bounding box center [299, 119] width 598 height 331
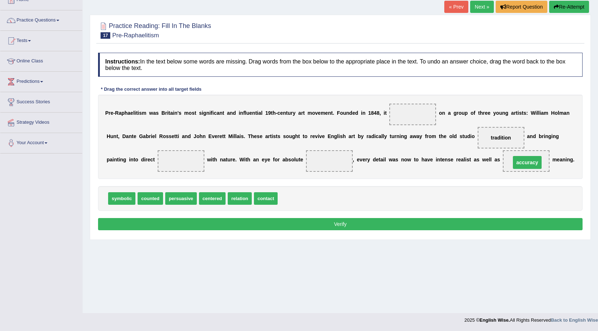
drag, startPoint x: 325, startPoint y: 162, endPoint x: 522, endPoint y: 164, distance: 197.8
drag, startPoint x: 253, startPoint y: 191, endPoint x: 398, endPoint y: 111, distance: 166.6
drag, startPoint x: 246, startPoint y: 202, endPoint x: 192, endPoint y: 162, distance: 67.0
drag, startPoint x: 415, startPoint y: 112, endPoint x: 266, endPoint y: 208, distance: 176.3
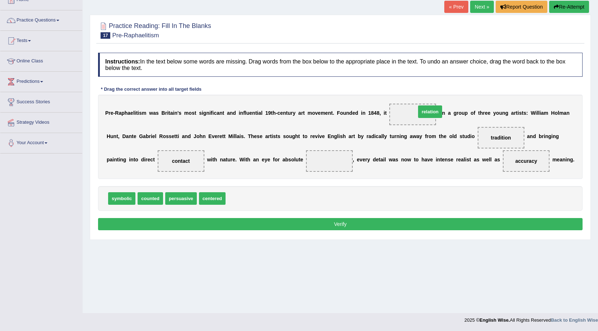
drag, startPoint x: 244, startPoint y: 199, endPoint x: 407, endPoint y: 117, distance: 182.1
drag, startPoint x: 204, startPoint y: 199, endPoint x: 323, endPoint y: 155, distance: 126.5
click at [289, 220] on button "Verify" at bounding box center [340, 224] width 484 height 12
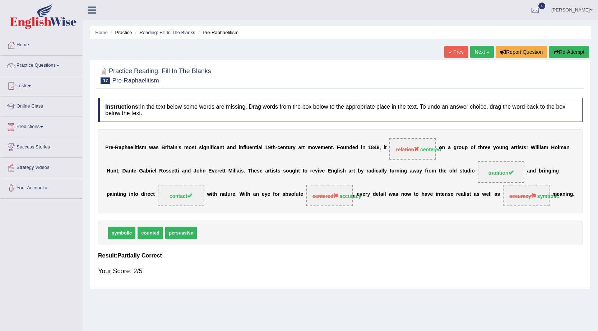
scroll to position [0, 0]
click at [485, 53] on link "Next »" at bounding box center [482, 52] width 24 height 12
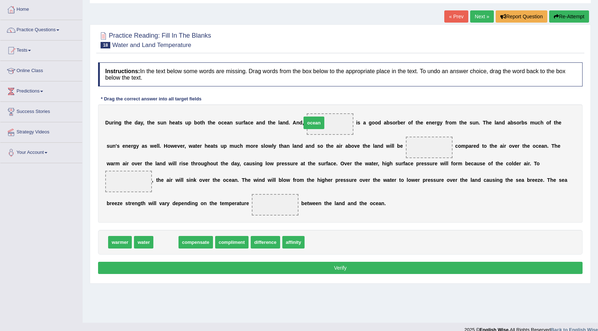
drag, startPoint x: 190, startPoint y: 231, endPoint x: 318, endPoint y: 115, distance: 173.3
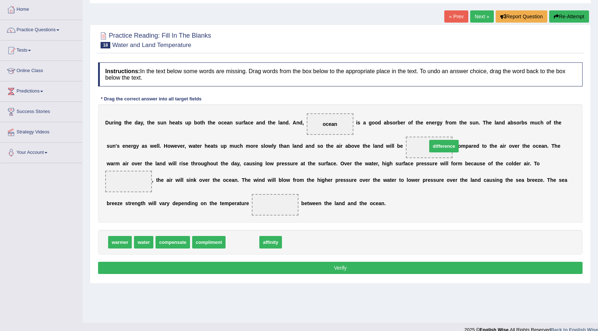
drag, startPoint x: 244, startPoint y: 246, endPoint x: 446, endPoint y: 150, distance: 223.5
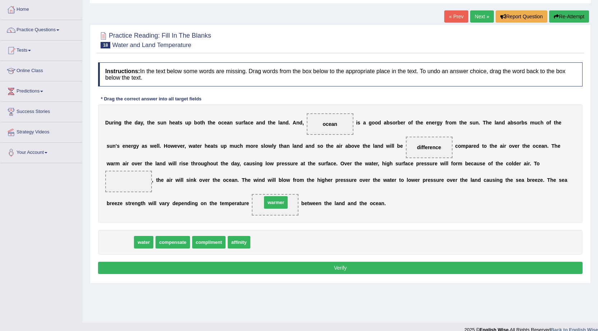
drag, startPoint x: 122, startPoint y: 244, endPoint x: 278, endPoint y: 205, distance: 160.8
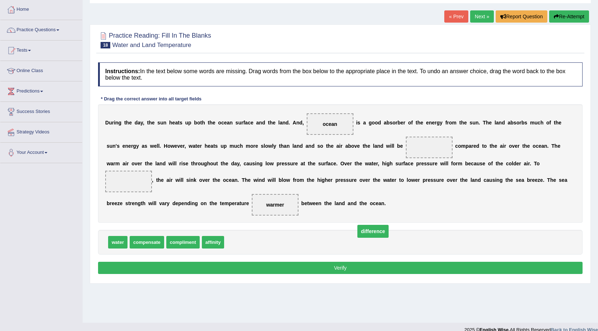
drag, startPoint x: 426, startPoint y: 146, endPoint x: 370, endPoint y: 230, distance: 101.0
drag, startPoint x: 270, startPoint y: 207, endPoint x: 450, endPoint y: 133, distance: 194.6
drag, startPoint x: 214, startPoint y: 243, endPoint x: 28, endPoint y: 150, distance: 207.9
click at [28, 150] on div "Toggle navigation Home Practice Questions Speaking Practice Read Aloud Repeat S…" at bounding box center [299, 150] width 598 height 373
drag, startPoint x: 246, startPoint y: 245, endPoint x: 292, endPoint y: 209, distance: 58.8
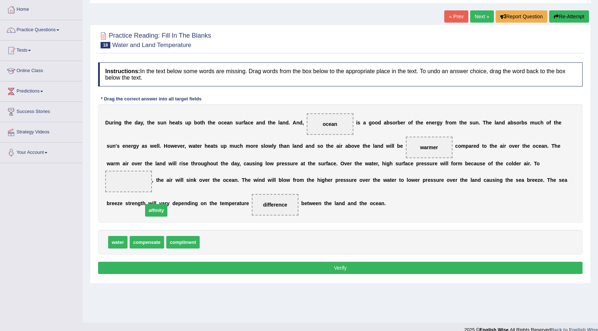
drag, startPoint x: 218, startPoint y: 245, endPoint x: 157, endPoint y: 204, distance: 73.3
click at [159, 207] on span "affinity" at bounding box center [156, 210] width 23 height 13
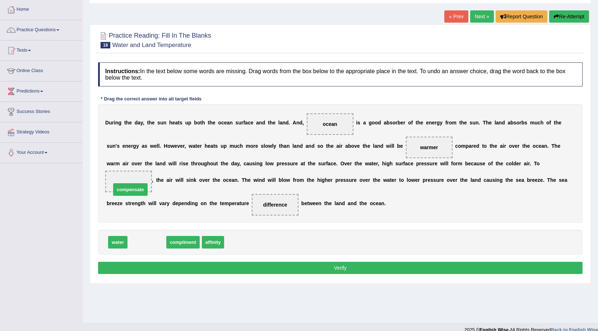
drag, startPoint x: 152, startPoint y: 241, endPoint x: 135, endPoint y: 188, distance: 55.3
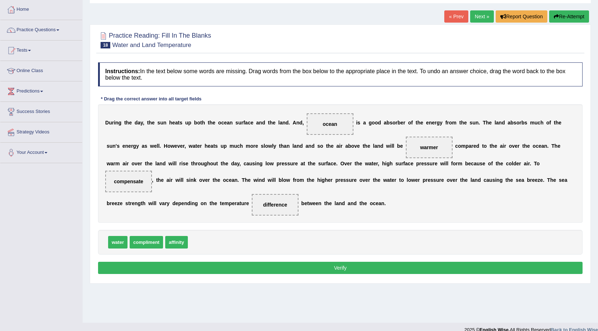
click at [207, 270] on button "Verify" at bounding box center [340, 268] width 484 height 12
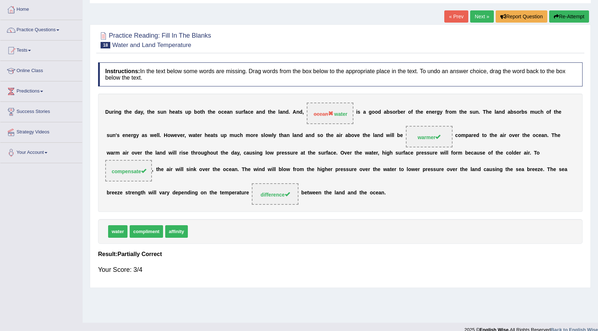
click at [472, 14] on link "Next »" at bounding box center [482, 16] width 24 height 12
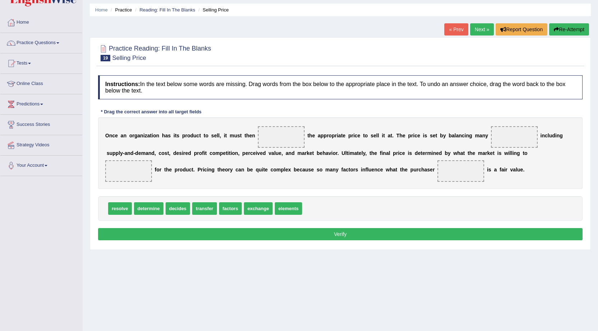
scroll to position [36, 0]
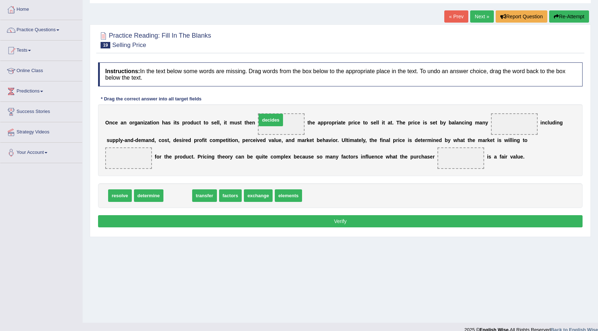
drag, startPoint x: 180, startPoint y: 190, endPoint x: 267, endPoint y: 120, distance: 111.6
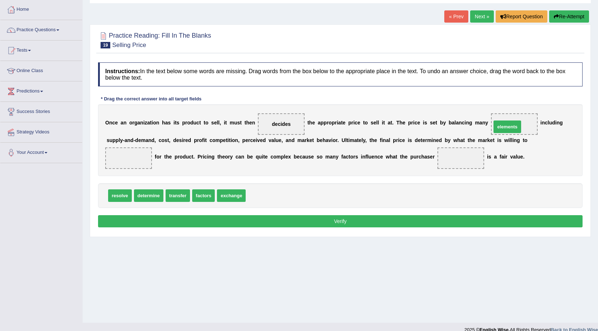
drag, startPoint x: 250, startPoint y: 193, endPoint x: 496, endPoint y: 124, distance: 255.0
drag, startPoint x: 153, startPoint y: 195, endPoint x: 468, endPoint y: 165, distance: 316.6
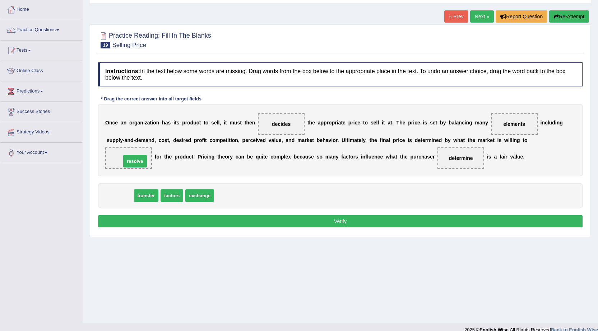
drag, startPoint x: 120, startPoint y: 193, endPoint x: 136, endPoint y: 153, distance: 43.7
click at [139, 220] on button "Verify" at bounding box center [340, 221] width 484 height 12
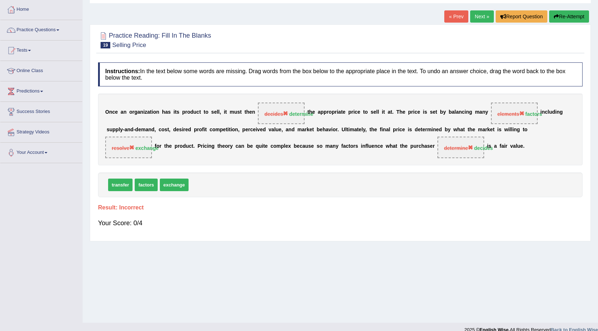
click at [568, 16] on button "Re-Attempt" at bounding box center [569, 16] width 40 height 12
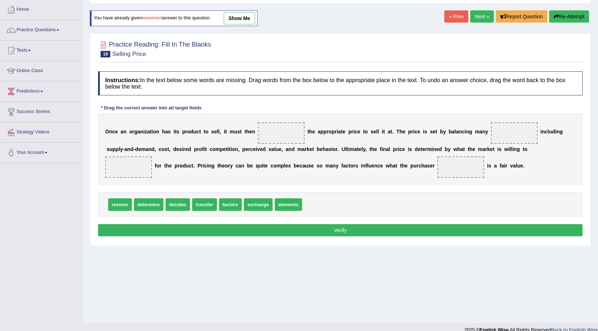
scroll to position [36, 0]
drag, startPoint x: 145, startPoint y: 206, endPoint x: 276, endPoint y: 134, distance: 149.1
drag, startPoint x: 197, startPoint y: 206, endPoint x: 535, endPoint y: 117, distance: 349.9
click at [434, 152] on span "factors" at bounding box center [422, 158] width 23 height 13
drag, startPoint x: 535, startPoint y: 117, endPoint x: 528, endPoint y: 132, distance: 17.0
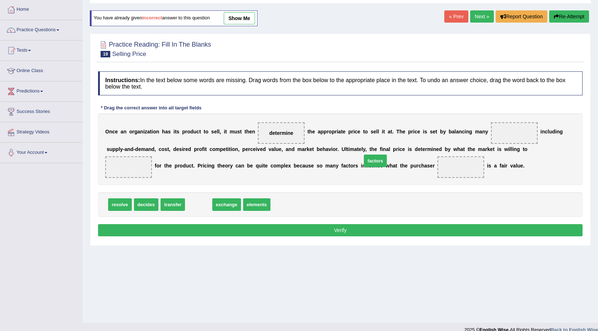
click at [547, 123] on div "O n c e a n o r g a n i z a t i o n h a s i t s p r o d u c t t o s e l l , i t…" at bounding box center [340, 149] width 484 height 72
drag, startPoint x: 198, startPoint y: 204, endPoint x: 562, endPoint y: 150, distance: 367.6
click at [317, 176] on span "factors" at bounding box center [305, 182] width 23 height 13
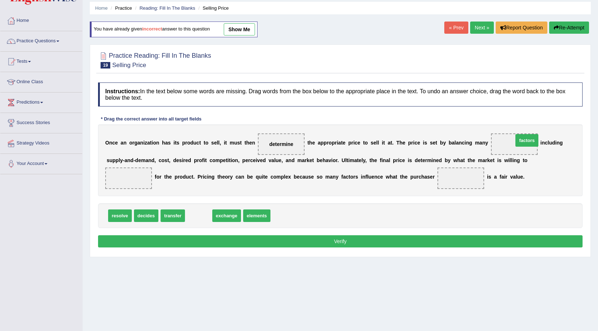
drag, startPoint x: 196, startPoint y: 221, endPoint x: 524, endPoint y: 146, distance: 336.7
drag, startPoint x: 215, startPoint y: 213, endPoint x: 135, endPoint y: 179, distance: 87.3
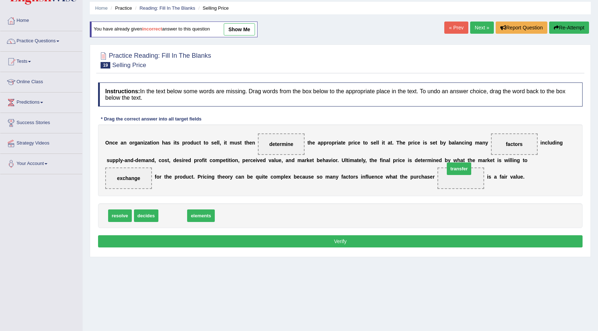
drag, startPoint x: 179, startPoint y: 213, endPoint x: 465, endPoint y: 166, distance: 289.9
click at [462, 243] on button "Verify" at bounding box center [340, 241] width 484 height 12
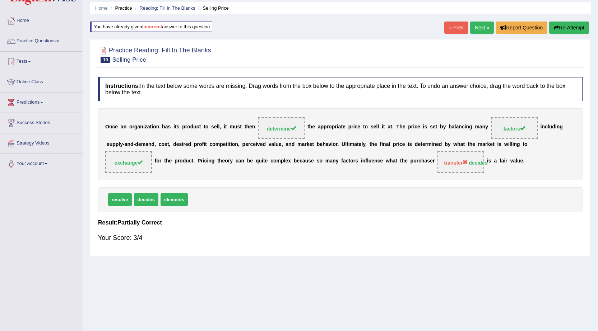
scroll to position [0, 0]
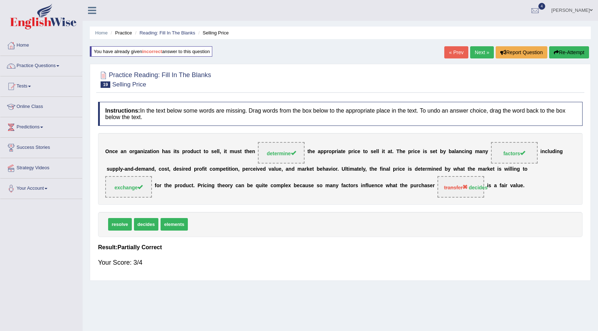
click at [479, 50] on link "Next »" at bounding box center [482, 52] width 24 height 12
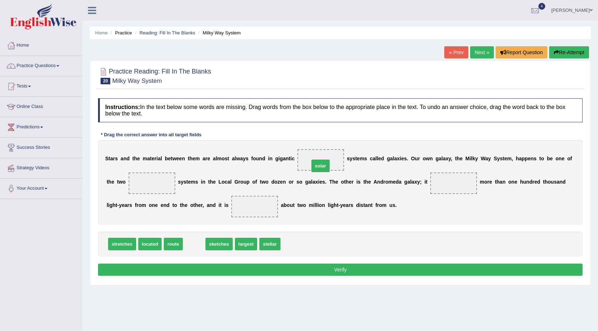
drag, startPoint x: 201, startPoint y: 245, endPoint x: 327, endPoint y: 167, distance: 148.6
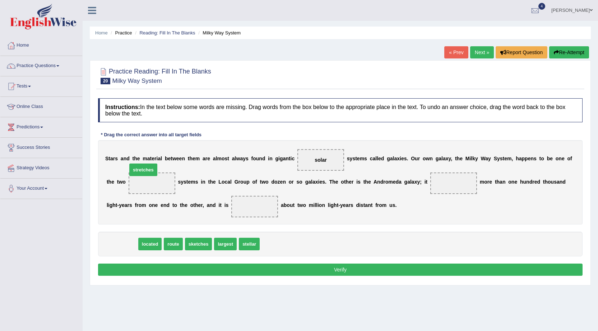
drag, startPoint x: 130, startPoint y: 245, endPoint x: 151, endPoint y: 171, distance: 77.3
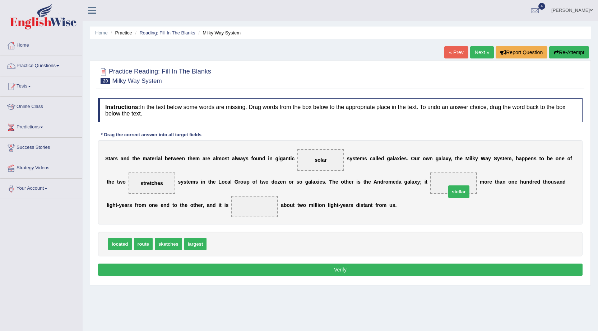
drag, startPoint x: 216, startPoint y: 245, endPoint x: 448, endPoint y: 183, distance: 240.7
drag, startPoint x: 451, startPoint y: 182, endPoint x: 262, endPoint y: 245, distance: 199.0
drag, startPoint x: 117, startPoint y: 243, endPoint x: 463, endPoint y: 192, distance: 349.8
click at [471, 210] on span "located" at bounding box center [470, 216] width 24 height 13
drag, startPoint x: 127, startPoint y: 239, endPoint x: 447, endPoint y: 178, distance: 326.0
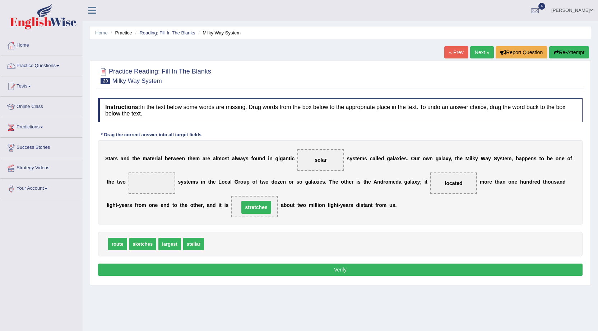
drag, startPoint x: 149, startPoint y: 183, endPoint x: 253, endPoint y: 207, distance: 107.2
drag, startPoint x: 162, startPoint y: 247, endPoint x: 139, endPoint y: 177, distance: 73.9
click at [161, 267] on button "Verify" at bounding box center [340, 270] width 484 height 12
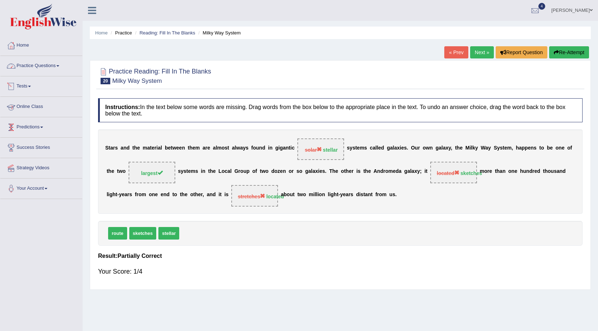
click at [45, 64] on link "Practice Questions" at bounding box center [41, 65] width 82 height 18
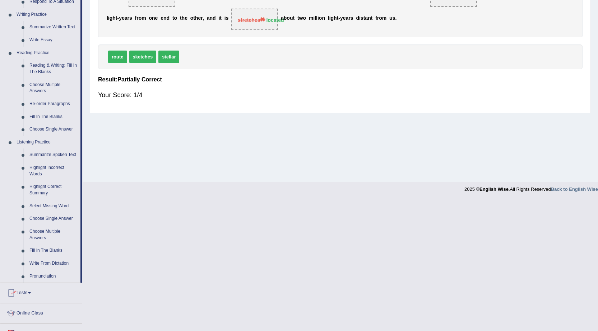
scroll to position [179, 0]
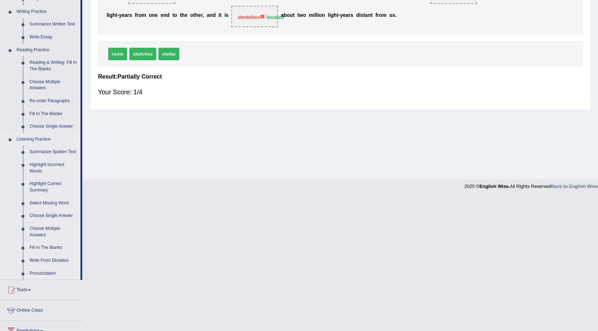
click at [54, 248] on link "Fill In The Blanks" at bounding box center [53, 248] width 54 height 13
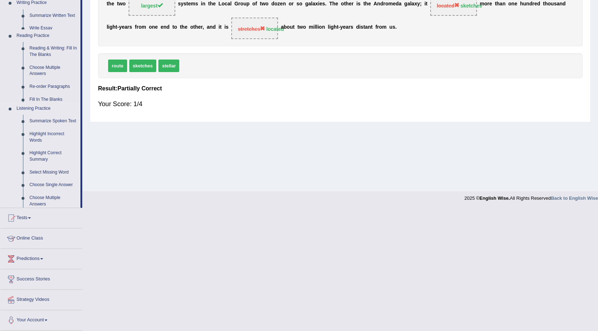
scroll to position [46, 0]
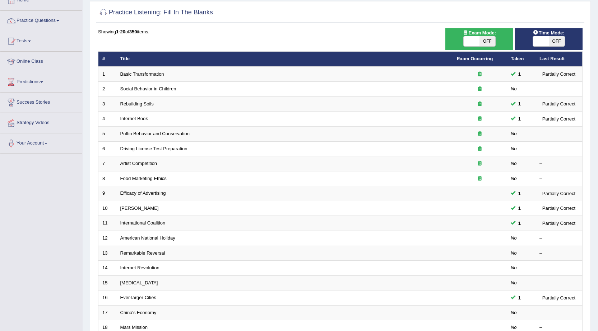
scroll to position [144, 0]
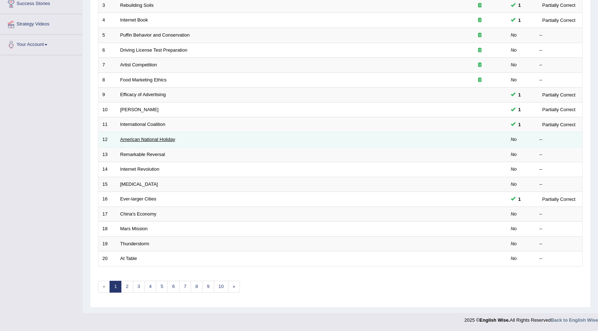
click at [161, 137] on link "American National Holiday" at bounding box center [147, 139] width 55 height 5
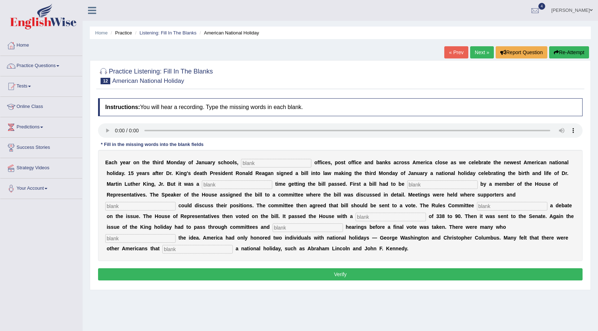
click at [294, 160] on input "text" at bounding box center [276, 163] width 70 height 9
type input "federal"
click at [244, 184] on input "text" at bounding box center [237, 185] width 70 height 9
click at [207, 252] on input "text" at bounding box center [197, 249] width 70 height 9
type input "deserved"
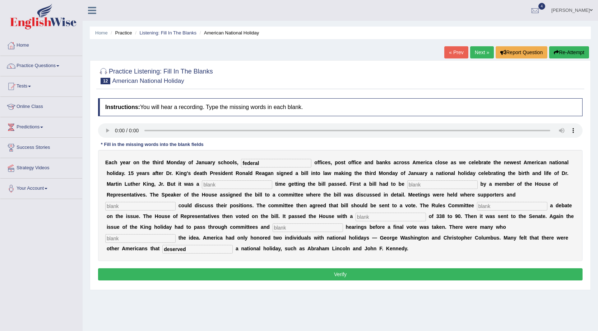
click at [256, 184] on input "text" at bounding box center [237, 185] width 70 height 9
type input "tough"
click at [414, 184] on input "text" at bounding box center [442, 185] width 70 height 9
type input "introduced"
click at [489, 206] on input "text" at bounding box center [512, 206] width 70 height 9
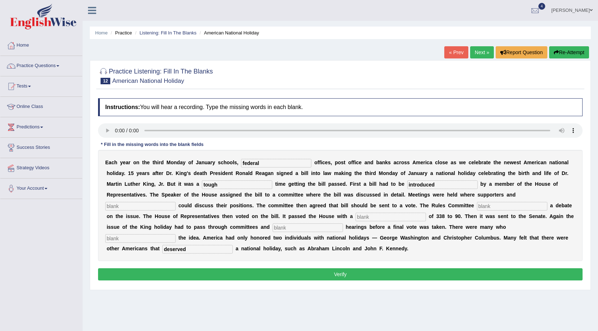
click at [149, 210] on input "text" at bounding box center [140, 206] width 70 height 9
type input "appountent"
click at [500, 202] on input "text" at bounding box center [512, 206] width 70 height 9
type input "struggler"
click at [363, 220] on input "text" at bounding box center [390, 217] width 70 height 9
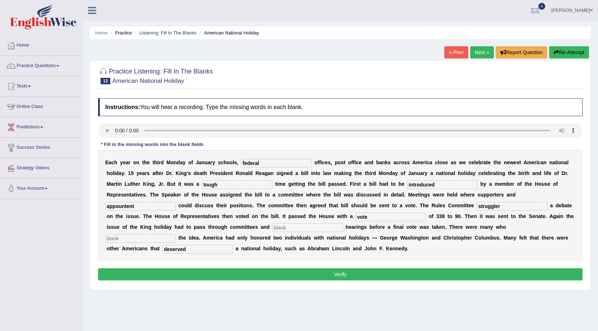
type input "vote"
click at [332, 229] on input "text" at bounding box center [307, 228] width 70 height 9
type input "public"
click at [129, 240] on input "text" at bounding box center [140, 238] width 70 height 9
type input "post"
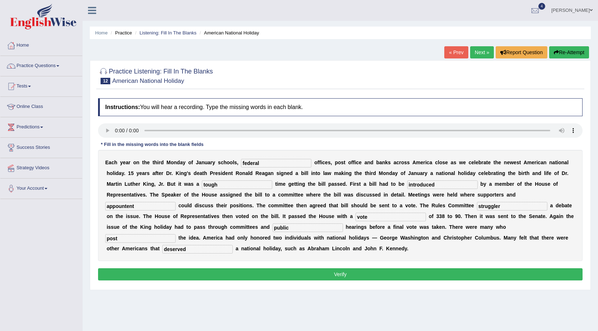
click at [256, 276] on button "Verify" at bounding box center [340, 275] width 484 height 12
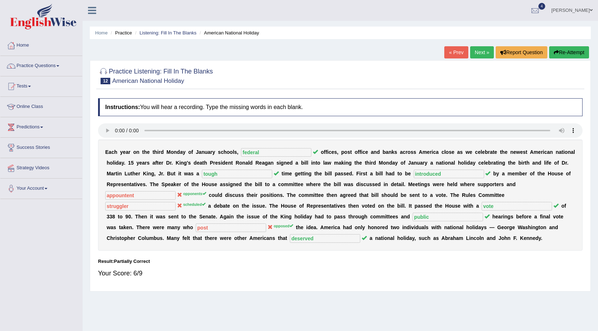
click at [339, 153] on b at bounding box center [339, 152] width 3 height 6
click at [475, 53] on link "Next »" at bounding box center [482, 52] width 24 height 12
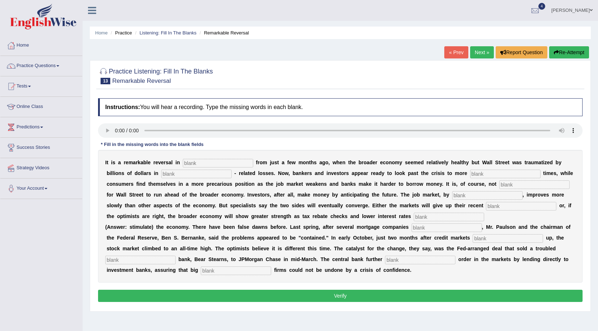
click at [490, 56] on link "Next »" at bounding box center [482, 52] width 24 height 12
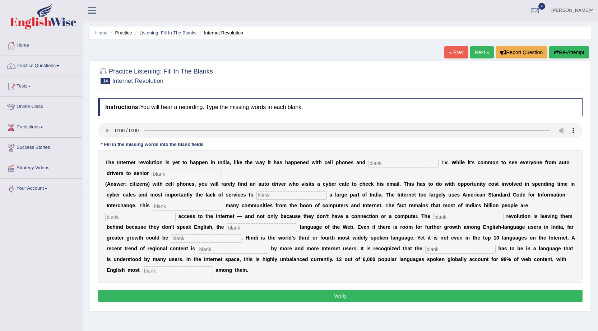
click at [472, 52] on link "Next »" at bounding box center [482, 52] width 24 height 12
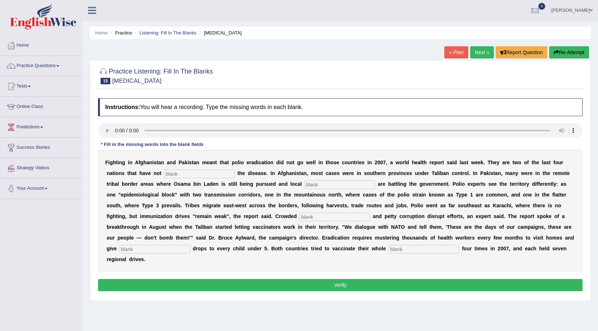
click at [481, 48] on link "Next »" at bounding box center [482, 52] width 24 height 12
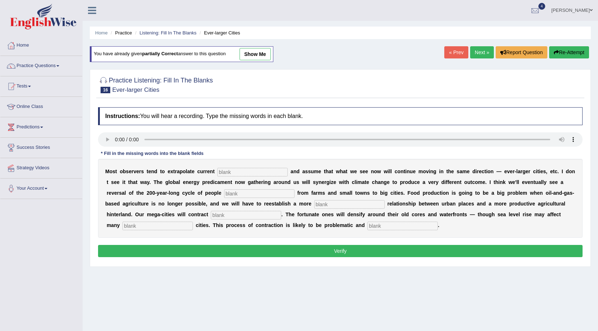
click at [259, 51] on link "show me" at bounding box center [254, 54] width 31 height 12
type input "trams"
type input "moving"
type input "meaningfull"
type input "substanitity"
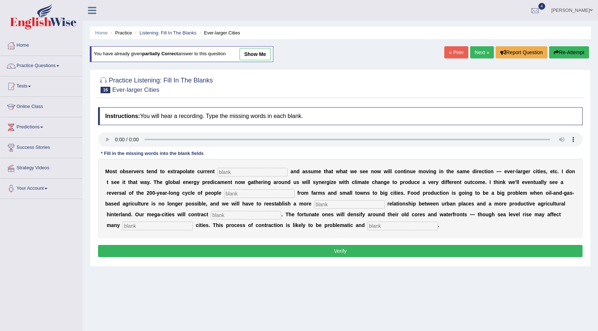
type input "harbour"
type input "disorderely"
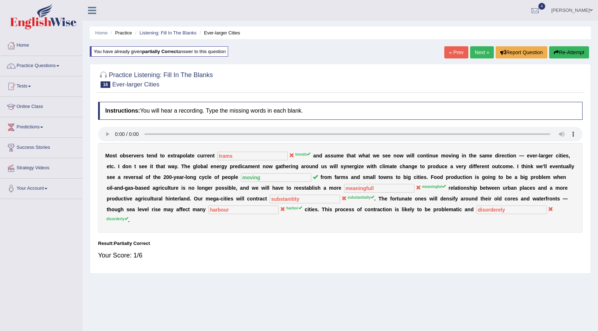
click at [565, 49] on button "Re-Attempt" at bounding box center [569, 52] width 40 height 12
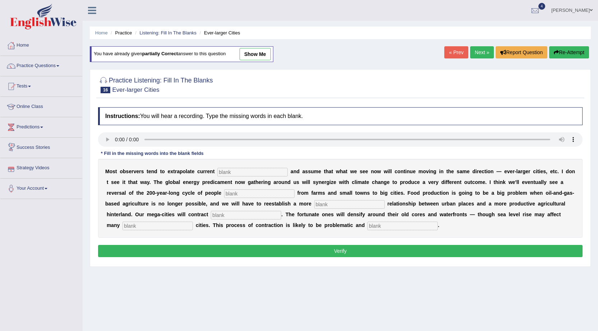
click at [253, 172] on input "text" at bounding box center [252, 172] width 70 height 9
type input "trams"
click at [226, 188] on div "M o s t o b s e r v e r s t e n d t o e x t r a p o l a t e c u r r e n t trams…" at bounding box center [340, 198] width 484 height 79
click at [244, 195] on input "text" at bounding box center [259, 194] width 70 height 9
type input "moving"
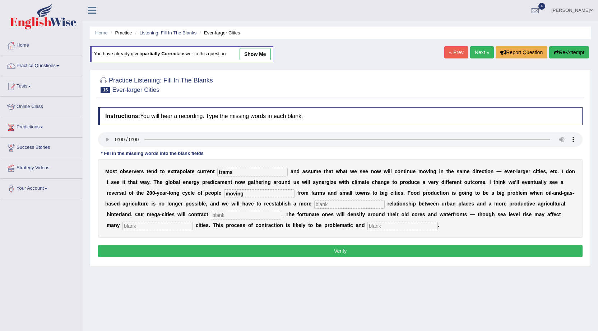
click at [363, 208] on input "text" at bounding box center [349, 204] width 70 height 9
click at [230, 217] on input "text" at bounding box center [246, 215] width 70 height 9
click at [345, 205] on input "meaningful" at bounding box center [349, 204] width 70 height 9
type input "meaningfull"
click at [277, 216] on input "text" at bounding box center [246, 215] width 70 height 9
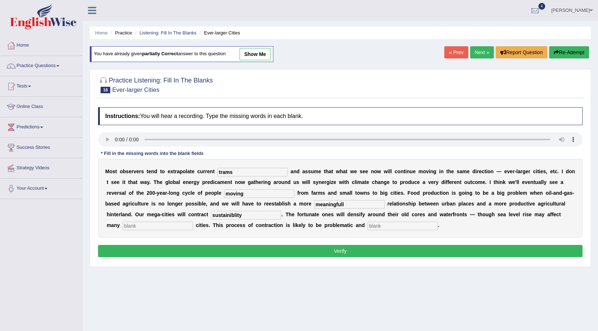
type input "sustainiblity"
click at [179, 223] on input "text" at bounding box center [157, 226] width 70 height 9
type input "harbour"
click at [371, 230] on input "text" at bounding box center [402, 226] width 70 height 9
type input "disorderly"
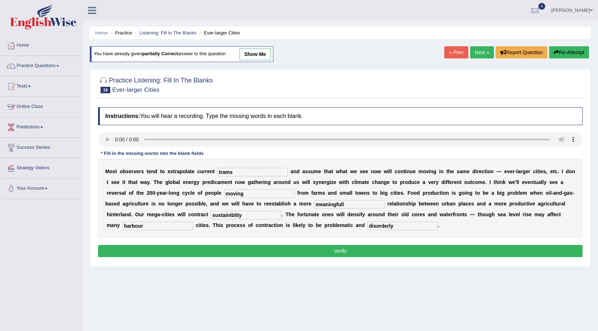
click at [167, 226] on input "harbour" at bounding box center [157, 226] width 70 height 9
click at [303, 251] on button "Verify" at bounding box center [340, 251] width 484 height 12
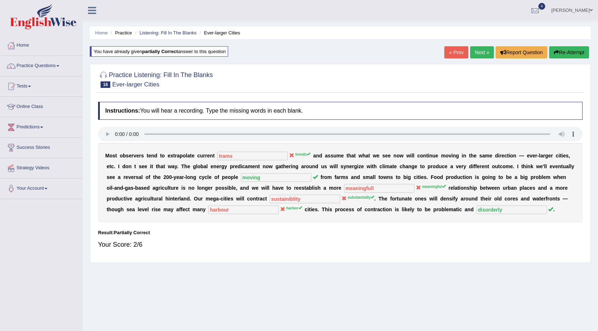
drag, startPoint x: 259, startPoint y: 268, endPoint x: 284, endPoint y: 291, distance: 33.5
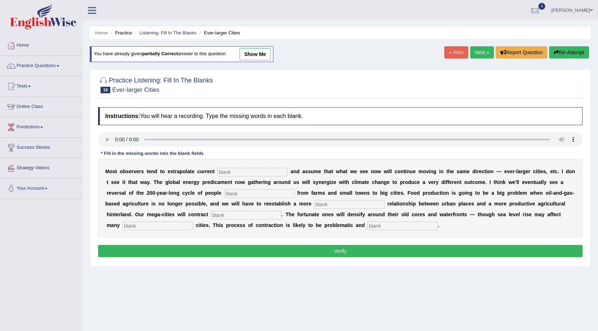
drag, startPoint x: 256, startPoint y: 205, endPoint x: 282, endPoint y: 202, distance: 25.6
drag, startPoint x: 245, startPoint y: 258, endPoint x: 271, endPoint y: 233, distance: 36.6
drag, startPoint x: 251, startPoint y: 242, endPoint x: 260, endPoint y: 217, distance: 26.1
drag, startPoint x: 251, startPoint y: 221, endPoint x: 178, endPoint y: 173, distance: 86.9
click at [470, 53] on link "Next »" at bounding box center [482, 52] width 24 height 12
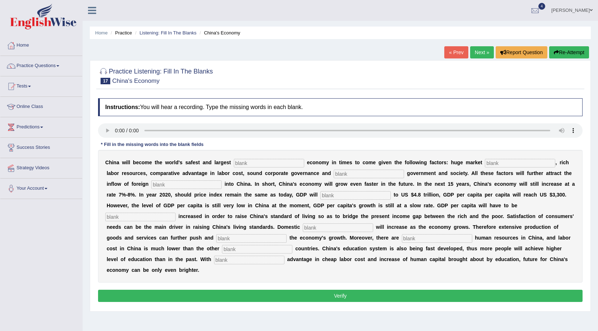
click at [475, 53] on link "Next »" at bounding box center [482, 52] width 24 height 12
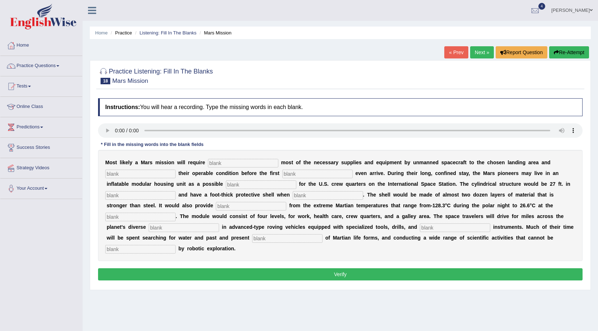
drag, startPoint x: 0, startPoint y: 0, endPoint x: 483, endPoint y: 46, distance: 485.4
click at [472, 54] on div "Home Practice Listening: Fill In The Blanks Mars Mission « Prev Next » Report Q…" at bounding box center [340, 179] width 515 height 359
click at [482, 49] on link "Next »" at bounding box center [482, 52] width 24 height 12
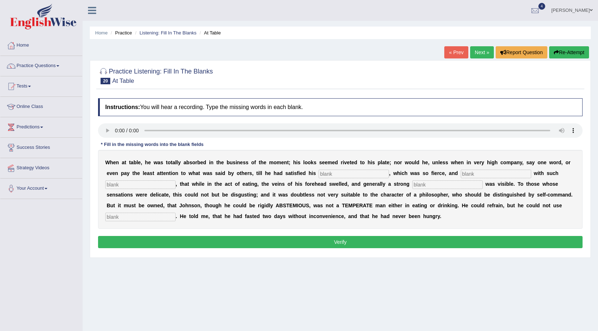
click at [482, 49] on link "Next »" at bounding box center [482, 52] width 24 height 12
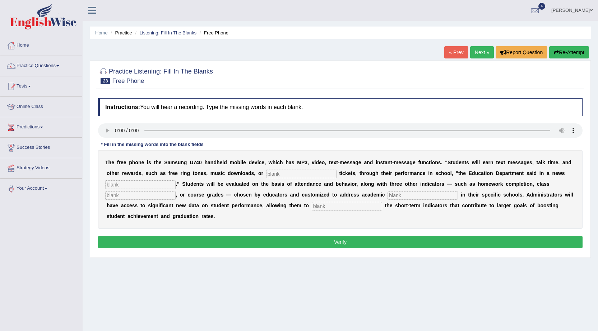
click at [585, 14] on link "talwinder singh" at bounding box center [572, 9] width 52 height 19
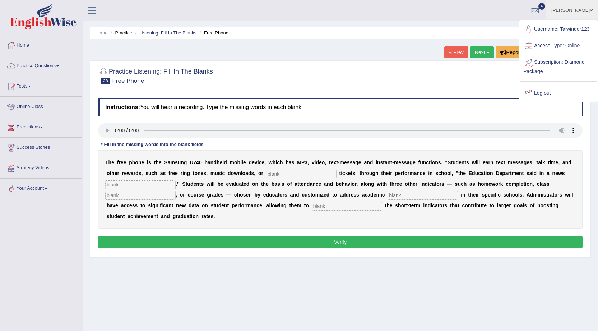
click at [481, 65] on div at bounding box center [340, 76] width 484 height 22
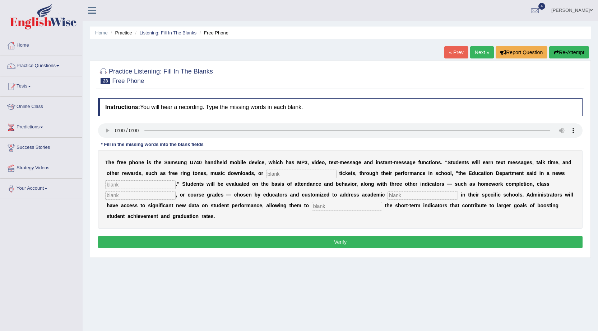
click at [566, 10] on link "talwinder singh" at bounding box center [572, 9] width 52 height 19
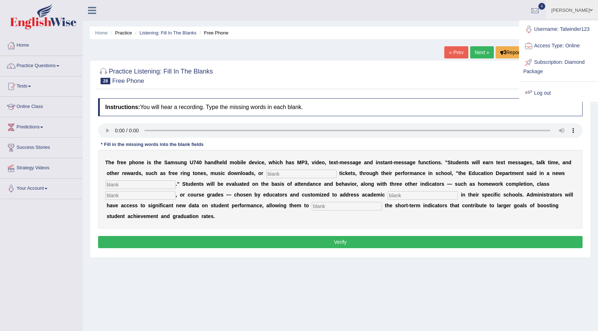
click at [538, 94] on link "Log out" at bounding box center [558, 93] width 78 height 17
